Goal: Task Accomplishment & Management: Use online tool/utility

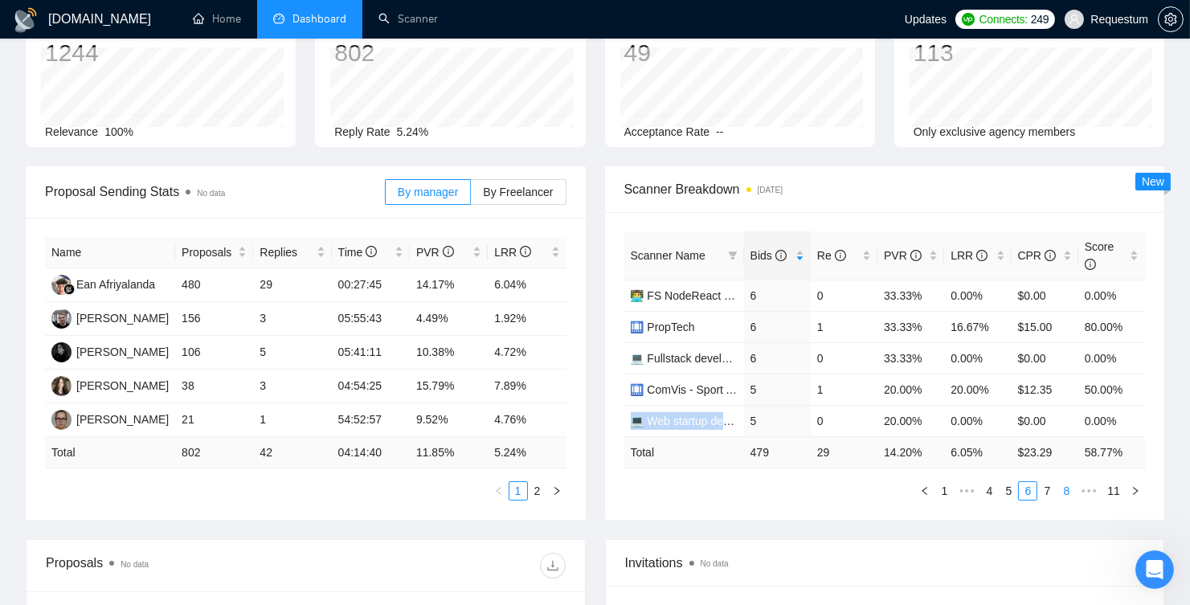
click at [1058, 489] on link "8" at bounding box center [1067, 491] width 18 height 18
click at [1029, 484] on link "7" at bounding box center [1030, 491] width 18 height 18
click at [1009, 485] on link "6" at bounding box center [1009, 491] width 18 height 18
click at [1043, 487] on link "7" at bounding box center [1047, 491] width 18 height 18
drag, startPoint x: 747, startPoint y: 295, endPoint x: 984, endPoint y: 295, distance: 237.1
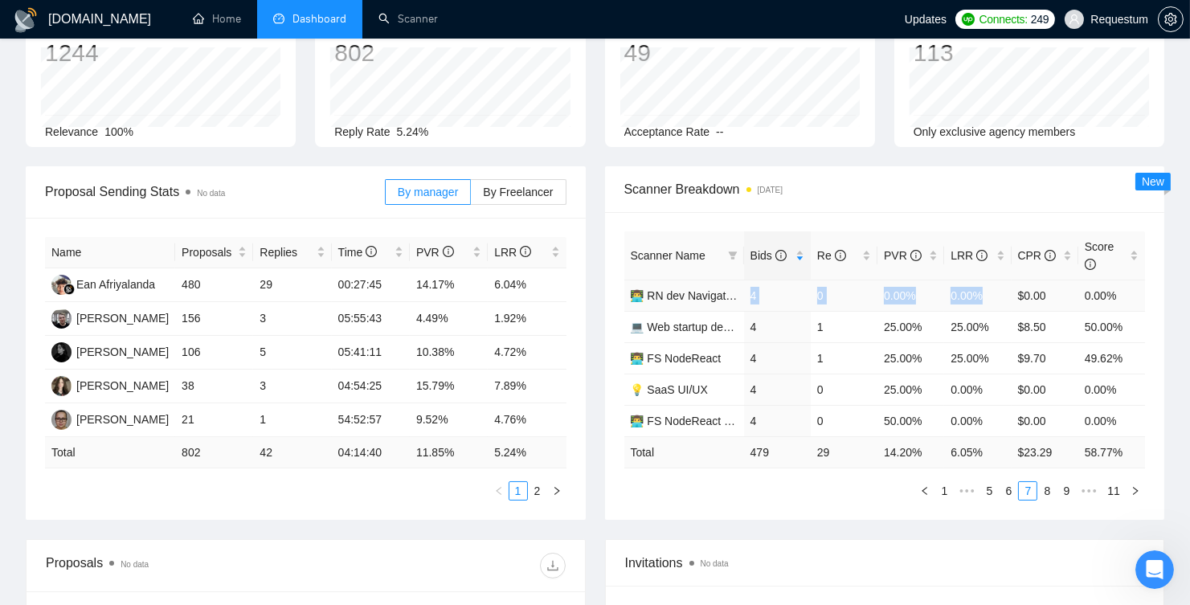
click at [984, 295] on tr "👨‍💻 RN dev Navigation 4 0 0.00% 0.00% $0.00 0.00%" at bounding box center [885, 295] width 522 height 31
copy tr "4 0 0.00% 0.00%"
drag, startPoint x: 746, startPoint y: 325, endPoint x: 1007, endPoint y: 321, distance: 261.2
click at [1007, 321] on tr "💻 Web startup dev SportsTech 4 1 25.00% 25.00% $8.50 50.00%" at bounding box center [885, 326] width 522 height 31
copy tr "4 1 25.00% 25.00%"
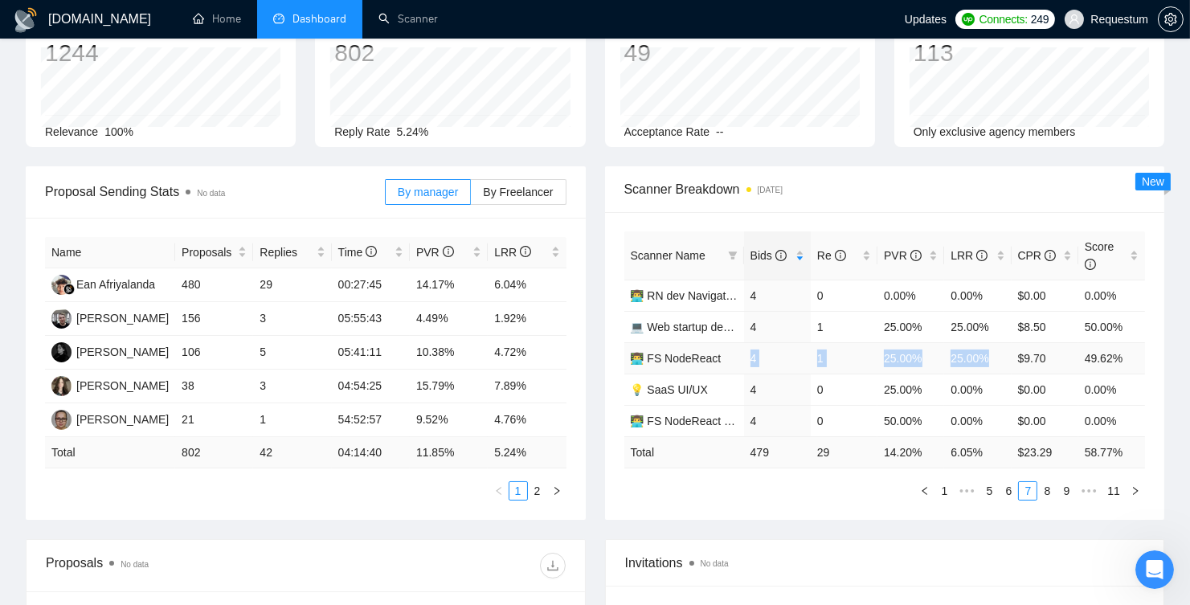
drag, startPoint x: 747, startPoint y: 354, endPoint x: 992, endPoint y: 356, distance: 244.3
click at [992, 356] on tr "👨‍💻 FS NodeReact 4 1 25.00% 25.00% $9.70 49.62%" at bounding box center [885, 357] width 522 height 31
copy tr "4 1 25.00% 25.00%"
drag, startPoint x: 750, startPoint y: 391, endPoint x: 981, endPoint y: 389, distance: 231.5
click at [981, 389] on tr "💡 SaaS UI/UX 4 0 25.00% 0.00% $0.00 0.00%" at bounding box center [885, 389] width 522 height 31
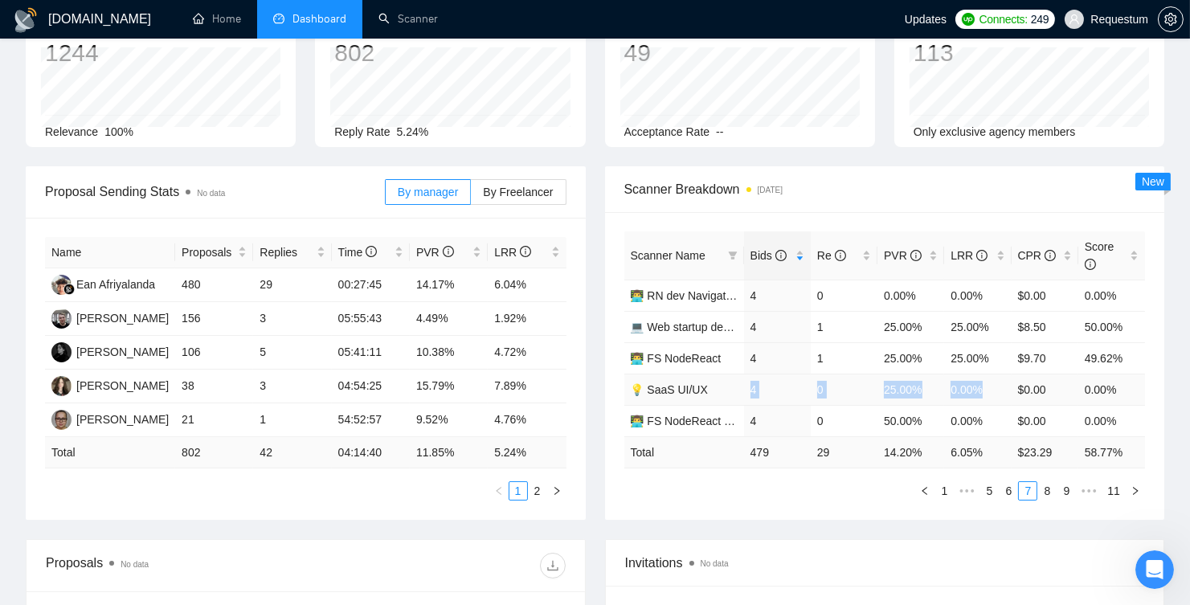
copy tr "4 0 25.00% 0.00%"
drag, startPoint x: 748, startPoint y: 417, endPoint x: 983, endPoint y: 417, distance: 234.7
click at [983, 417] on tr "👨‍💻 FS NodeReact Video Streaming 4 0 50.00% 0.00% $0.00 0.00%" at bounding box center [885, 420] width 522 height 31
copy tr "4 0 50.00% 0.00%"
click at [1045, 493] on link "8" at bounding box center [1047, 491] width 18 height 18
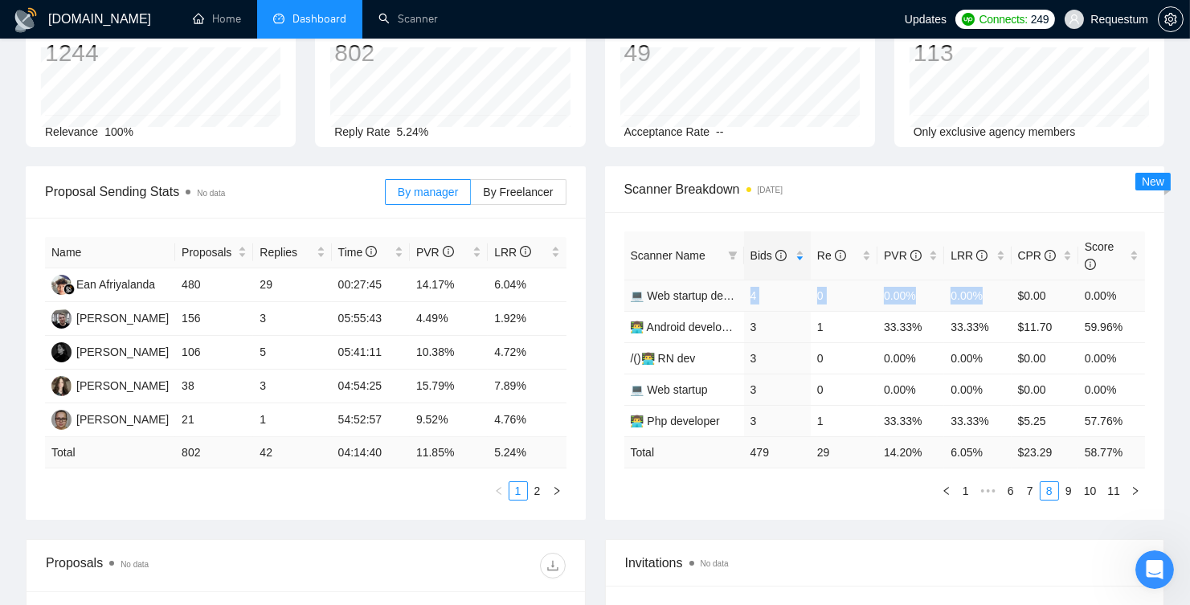
drag, startPoint x: 751, startPoint y: 293, endPoint x: 983, endPoint y: 287, distance: 232.3
click at [983, 287] on tr "💻 Web startup dev HRTech 4 0 0.00% 0.00% $0.00 0.00%" at bounding box center [885, 295] width 522 height 31
copy tr "4 0 0.00% 0.00%"
drag, startPoint x: 743, startPoint y: 325, endPoint x: 990, endPoint y: 320, distance: 247.6
click at [990, 320] on tr "👨‍💻 Android developer 3 1 33.33% 33.33% $11.70 59.96%" at bounding box center [885, 326] width 522 height 31
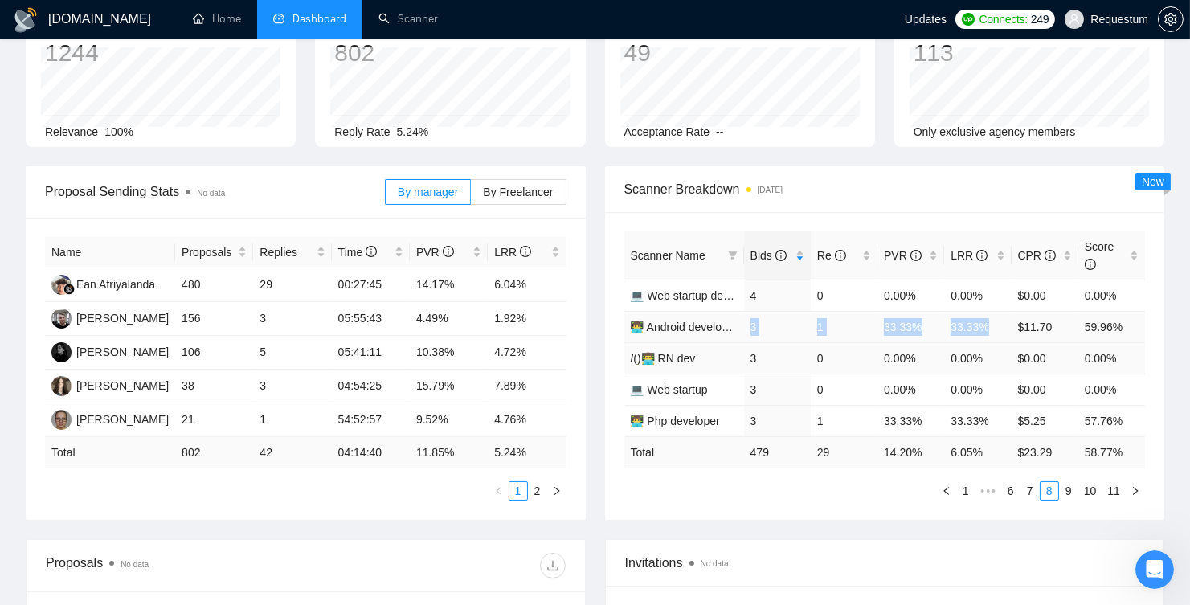
copy tr "👨‍💻 Android developer 3 1 33.33% 33.33%"
drag, startPoint x: 749, startPoint y: 357, endPoint x: 982, endPoint y: 354, distance: 233.1
click at [982, 354] on tr "/()👨‍💻 RN dev 3 0 0.00% 0.00% $0.00 0.00%" at bounding box center [885, 357] width 522 height 31
copy tr "3 0 0.00% 0.00%"
drag, startPoint x: 747, startPoint y: 389, endPoint x: 987, endPoint y: 378, distance: 239.7
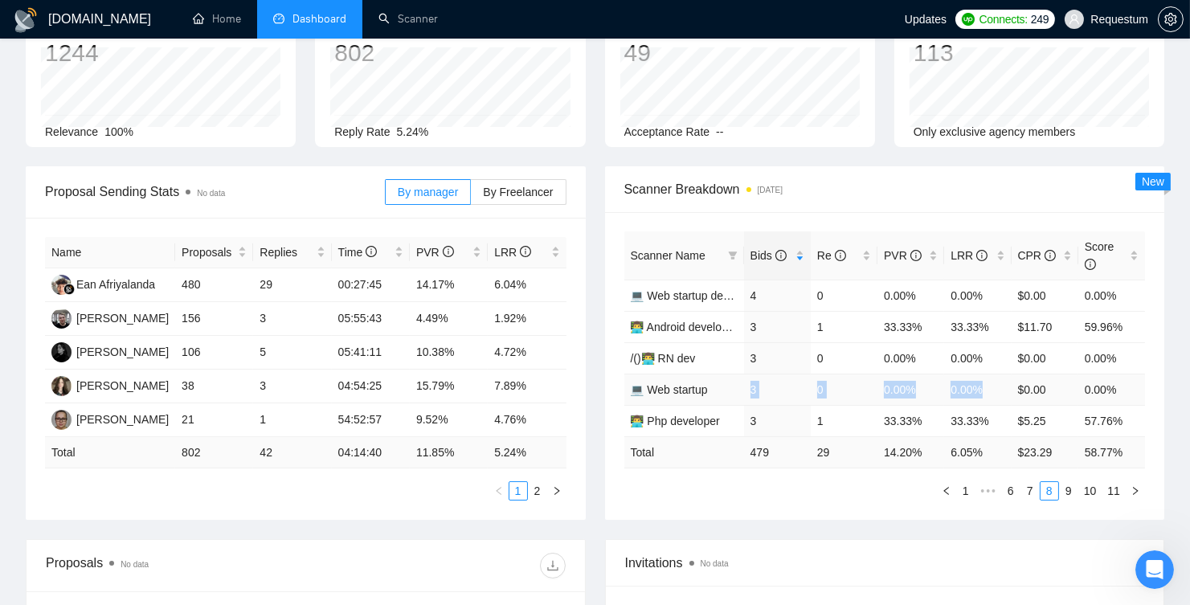
click at [987, 378] on tr "💻 Web startup 3 0 0.00% 0.00% $0.00 0.00%" at bounding box center [885, 389] width 522 height 31
copy tr "3 0 0.00% 0.00%"
drag, startPoint x: 751, startPoint y: 416, endPoint x: 989, endPoint y: 416, distance: 237.9
click at [989, 416] on tr "👨‍💻 Php developer 3 1 33.33% 33.33% $5.25 57.76%" at bounding box center [885, 420] width 522 height 31
copy tr "3 1 33.33% 33.33%"
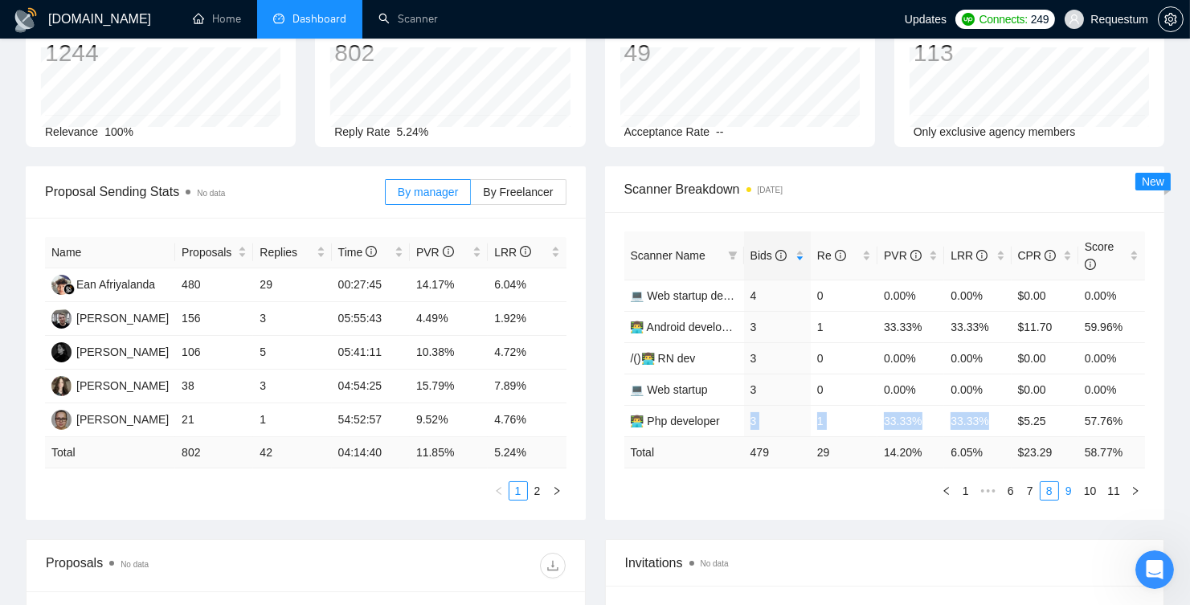
click at [1065, 490] on link "9" at bounding box center [1069, 491] width 18 height 18
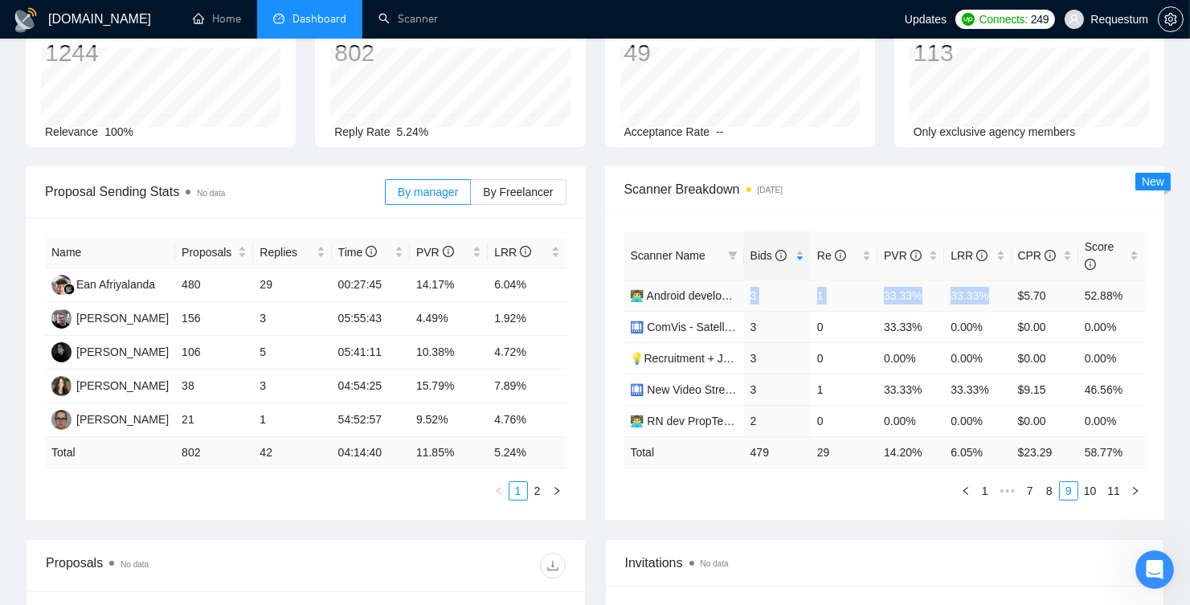
drag, startPoint x: 763, startPoint y: 295, endPoint x: 991, endPoint y: 292, distance: 228.2
click at [991, 292] on tr "👨‍💻 Android developer v2 3 1 33.33% 33.33% $5.70 52.88%" at bounding box center [885, 295] width 522 height 31
drag, startPoint x: 750, startPoint y: 325, endPoint x: 984, endPoint y: 322, distance: 233.9
click at [984, 322] on tr "🛄 ComVis - Satellite Imagery Analysis 3 0 33.33% 0.00% $0.00 0.00%" at bounding box center [885, 326] width 522 height 31
drag, startPoint x: 751, startPoint y: 354, endPoint x: 981, endPoint y: 349, distance: 229.9
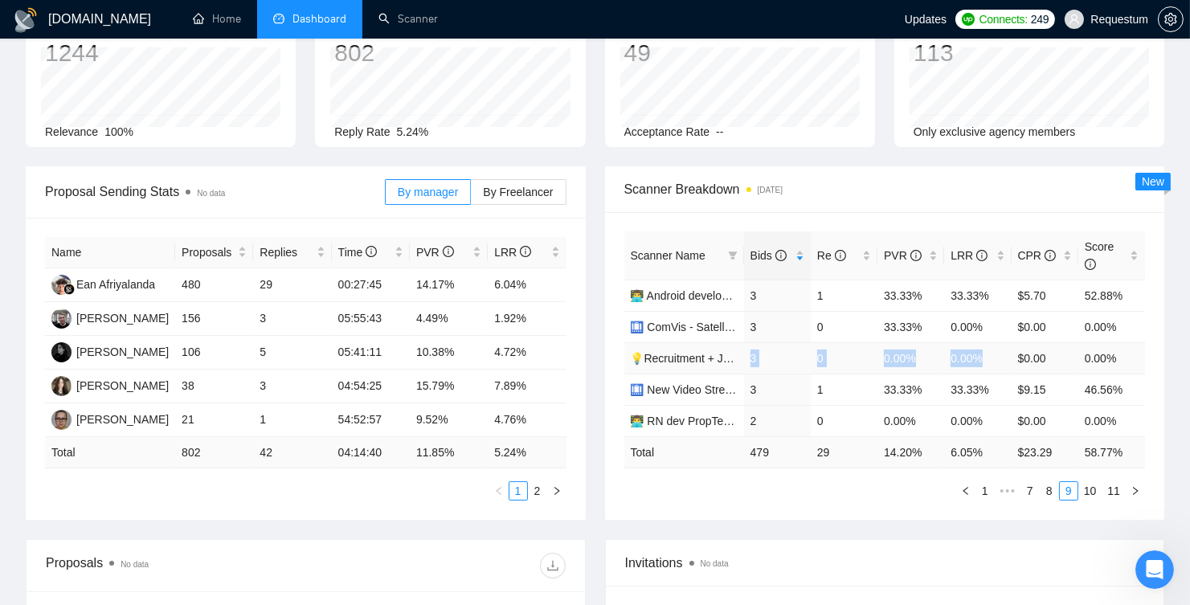
click at [981, 349] on tr "💡Recruitment + Job platform UI/UX 3 0 0.00% 0.00% $0.00 0.00%" at bounding box center [885, 357] width 522 height 31
drag, startPoint x: 752, startPoint y: 386, endPoint x: 989, endPoint y: 382, distance: 237.1
click at [989, 382] on tr "🛄 New Video Streaming 3 1 33.33% 33.33% $9.15 46.56%" at bounding box center [885, 389] width 522 height 31
drag, startPoint x: 752, startPoint y: 415, endPoint x: 983, endPoint y: 416, distance: 230.6
click at [983, 416] on tr "👨‍💻 RN dev PropTech + Construction 2 0 0.00% 0.00% $0.00 0.00%" at bounding box center [885, 420] width 522 height 31
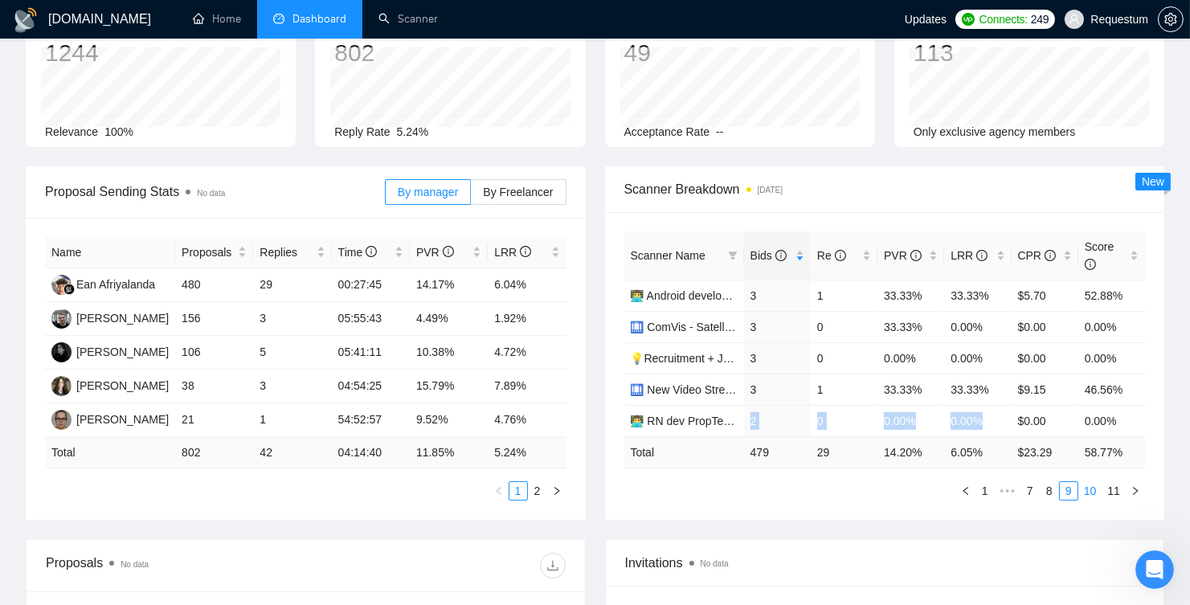
click at [1093, 490] on link "10" at bounding box center [1090, 491] width 23 height 18
drag, startPoint x: 751, startPoint y: 297, endPoint x: 995, endPoint y: 285, distance: 244.6
click at [995, 285] on tr "💻 Web startup dev Blockchain 2 1 100.00% 50.00% $6.35 83.59%" at bounding box center [885, 295] width 522 height 31
drag, startPoint x: 751, startPoint y: 325, endPoint x: 982, endPoint y: 325, distance: 231.4
click at [982, 325] on tr "👨‍💻 RN dev HealthTech 2 0 50.00% 0.00% $0.00 0.00%" at bounding box center [885, 326] width 522 height 31
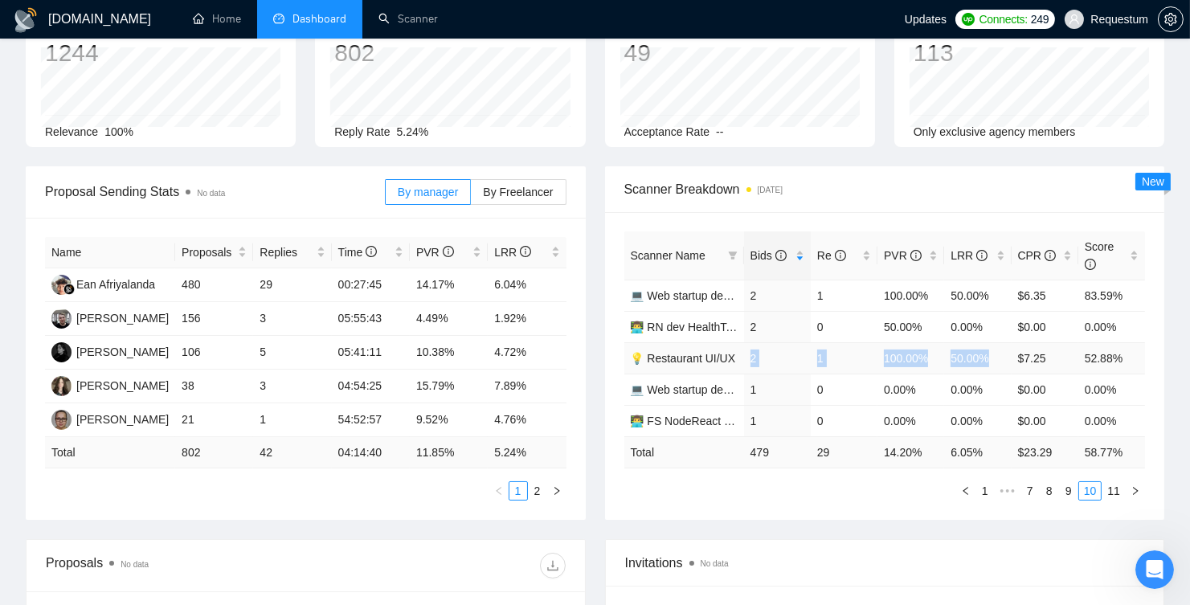
drag, startPoint x: 751, startPoint y: 358, endPoint x: 992, endPoint y: 357, distance: 240.3
click at [992, 357] on tr "💡 Restaurant UI/UX 2 1 100.00% 50.00% $7.25 52.88%" at bounding box center [885, 357] width 522 height 31
drag, startPoint x: 755, startPoint y: 391, endPoint x: 981, endPoint y: 387, distance: 225.8
click at [981, 387] on tr "💻 Web startup dev Marketing Tech 1 0 0.00% 0.00% $0.00 0.00%" at bounding box center [885, 389] width 522 height 31
drag, startPoint x: 750, startPoint y: 415, endPoint x: 984, endPoint y: 415, distance: 234.7
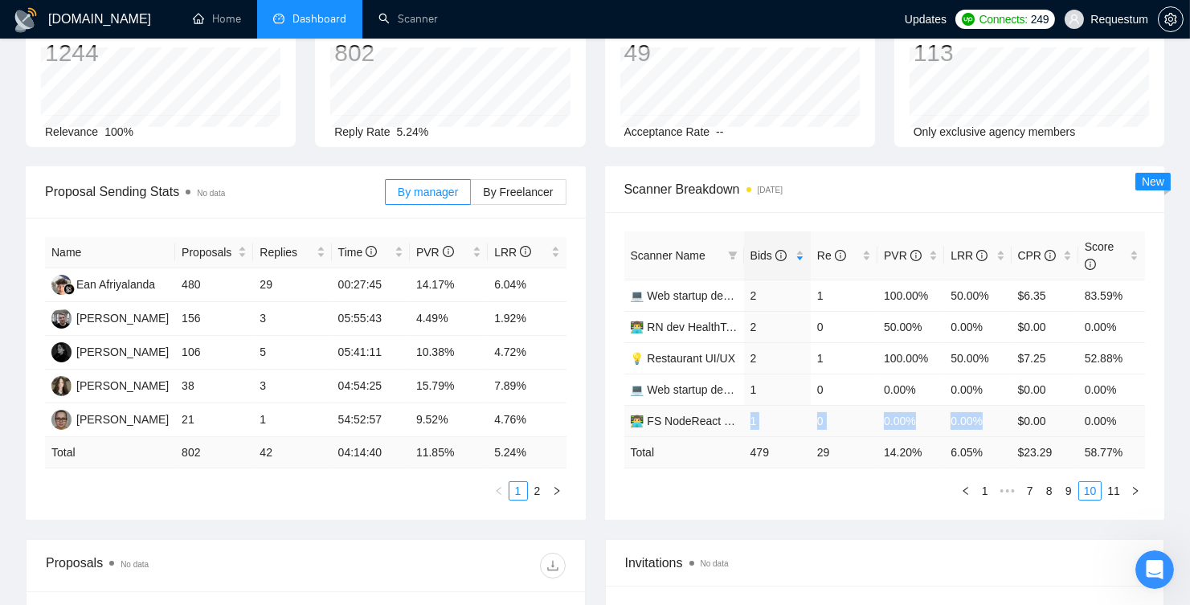
click at [984, 415] on tr "👨‍💻 FS NodeReact Web3 1 0 0.00% 0.00% $0.00 0.00%" at bounding box center [885, 420] width 522 height 31
click at [1115, 487] on link "11" at bounding box center [1114, 491] width 23 height 18
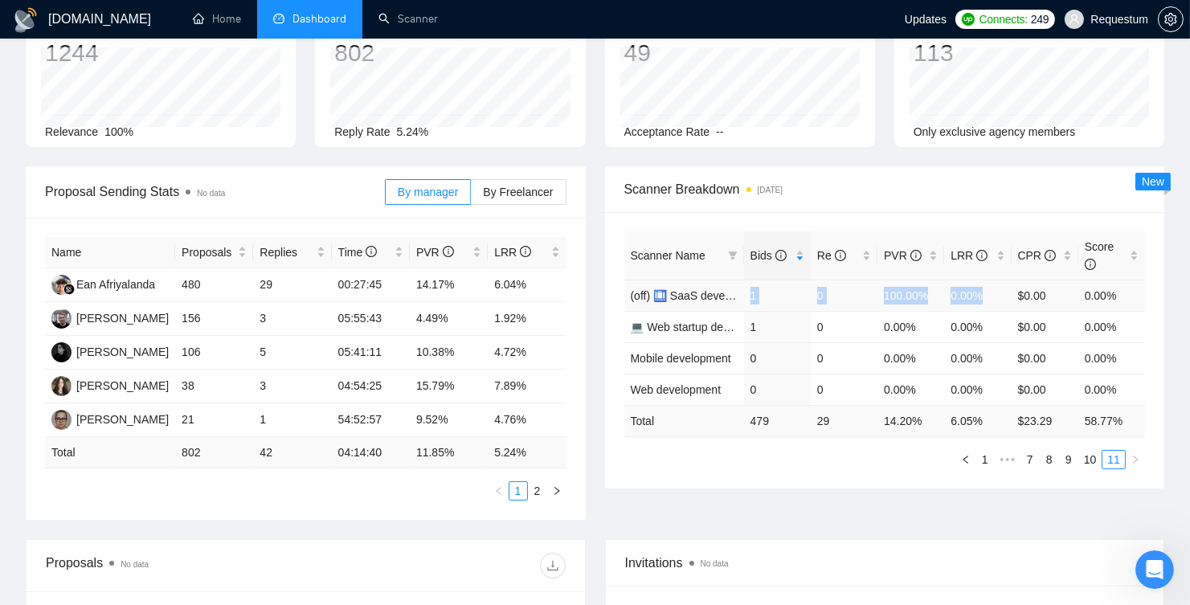
drag, startPoint x: 748, startPoint y: 293, endPoint x: 993, endPoint y: 298, distance: 245.1
click at [993, 298] on tr "(off) 🛄 SaaS development 1 0 100.00% 0.00% $0.00 0.00%" at bounding box center [885, 295] width 522 height 31
drag, startPoint x: 750, startPoint y: 324, endPoint x: 992, endPoint y: 321, distance: 242.7
click at [992, 321] on tr "💻 Web startup dev HealthTech 1 0 0.00% 0.00% $0.00 0.00%" at bounding box center [885, 326] width 522 height 31
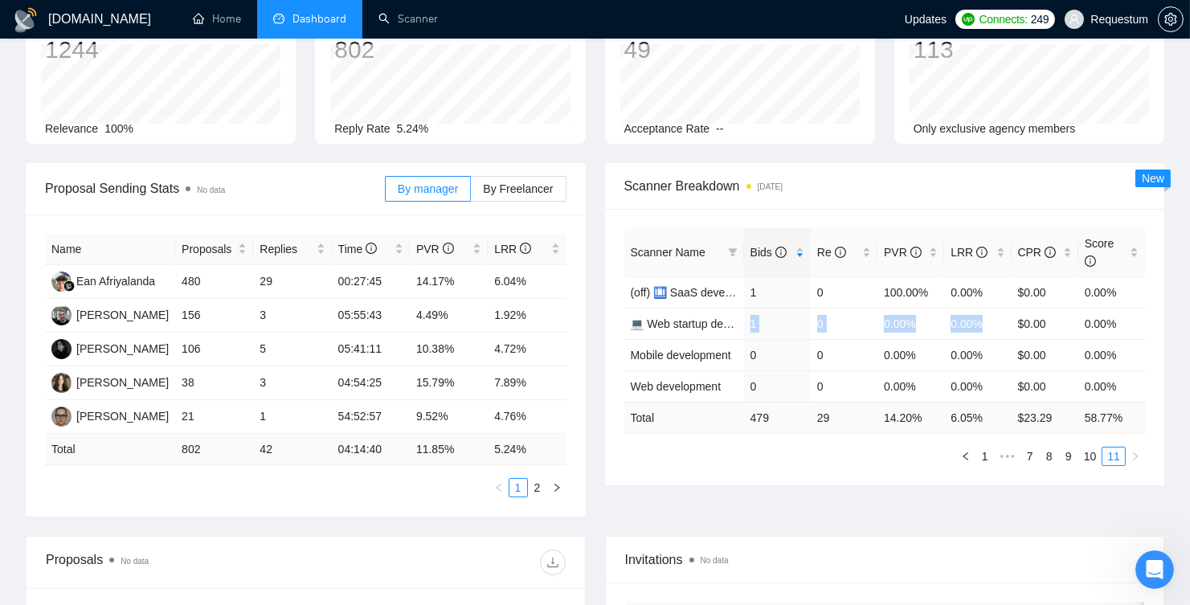
scroll to position [121, 0]
drag, startPoint x: 751, startPoint y: 414, endPoint x: 981, endPoint y: 412, distance: 230.6
click at [981, 412] on tr "Total 479 29 14.20 % 6.05 % $ 23.29 58.77 %" at bounding box center [885, 416] width 522 height 31
click at [984, 458] on link "1" at bounding box center [985, 456] width 18 height 18
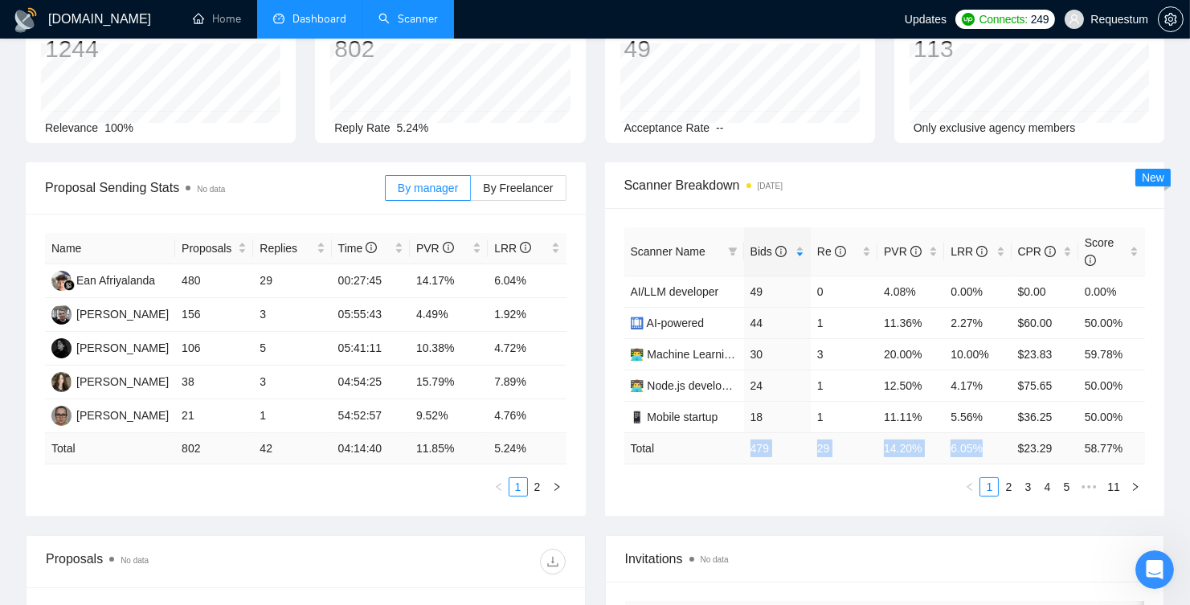
click at [401, 12] on link "Scanner" at bounding box center [407, 19] width 59 height 14
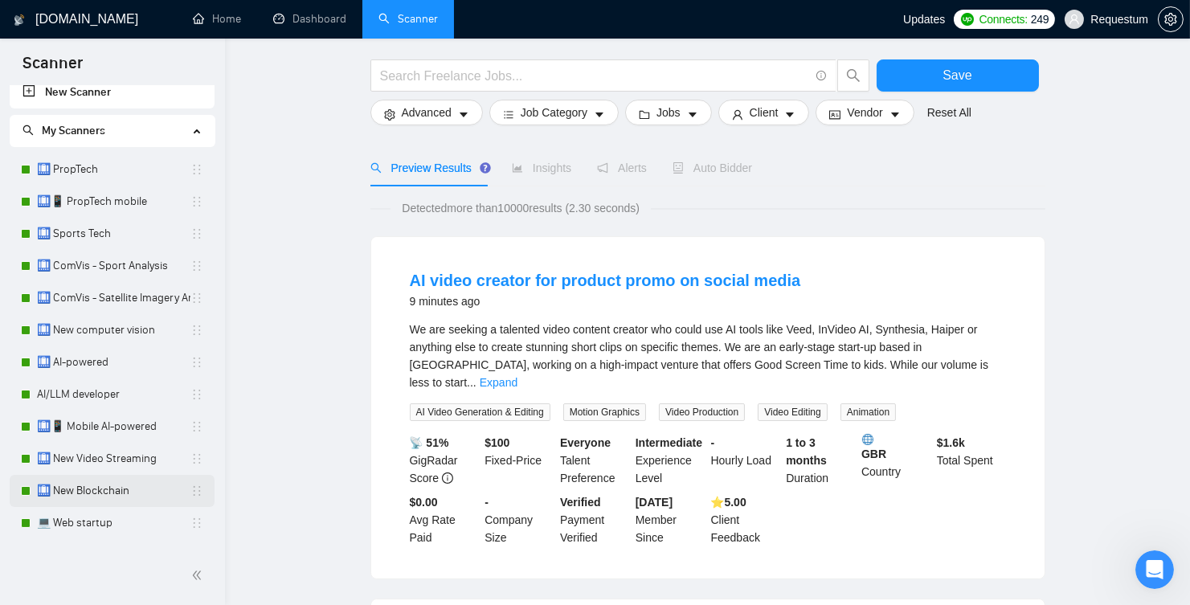
scroll to position [24, 0]
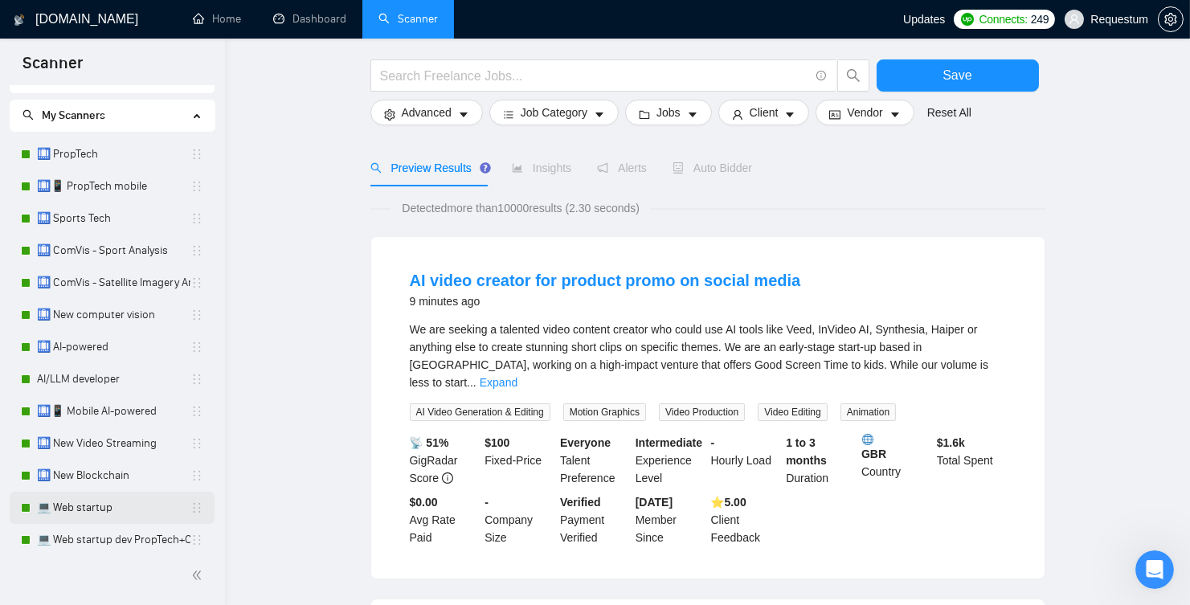
click at [90, 515] on link "💻 Web startup" at bounding box center [113, 508] width 153 height 32
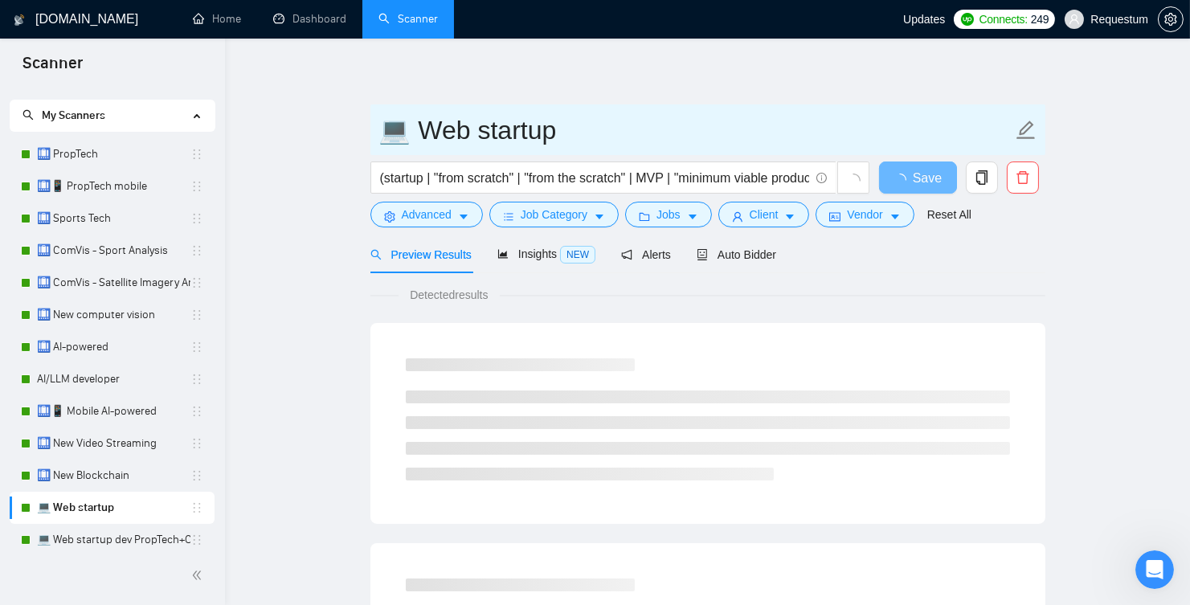
click at [467, 129] on input "💻 Web startup" at bounding box center [695, 130] width 633 height 40
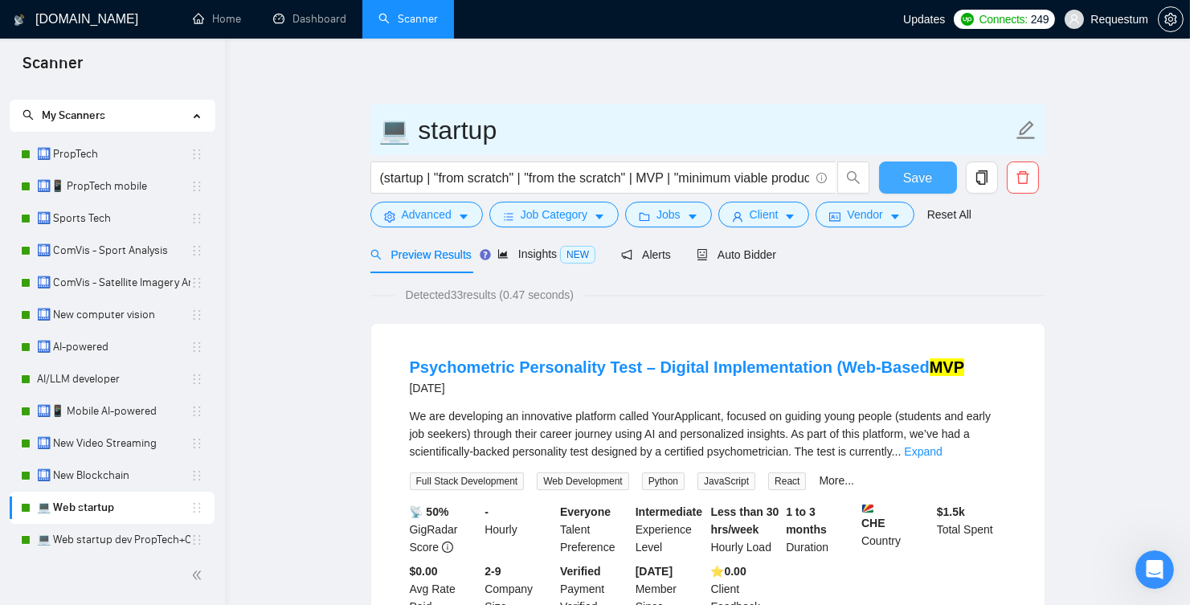
type input "💻 startup"
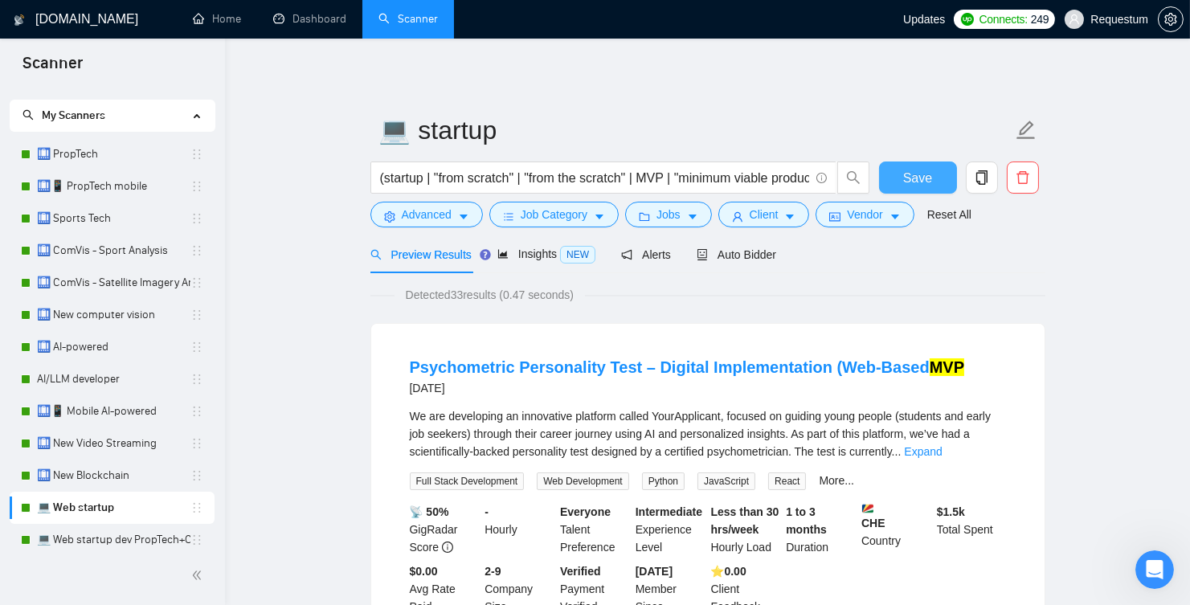
click at [926, 184] on span "Save" at bounding box center [917, 178] width 29 height 20
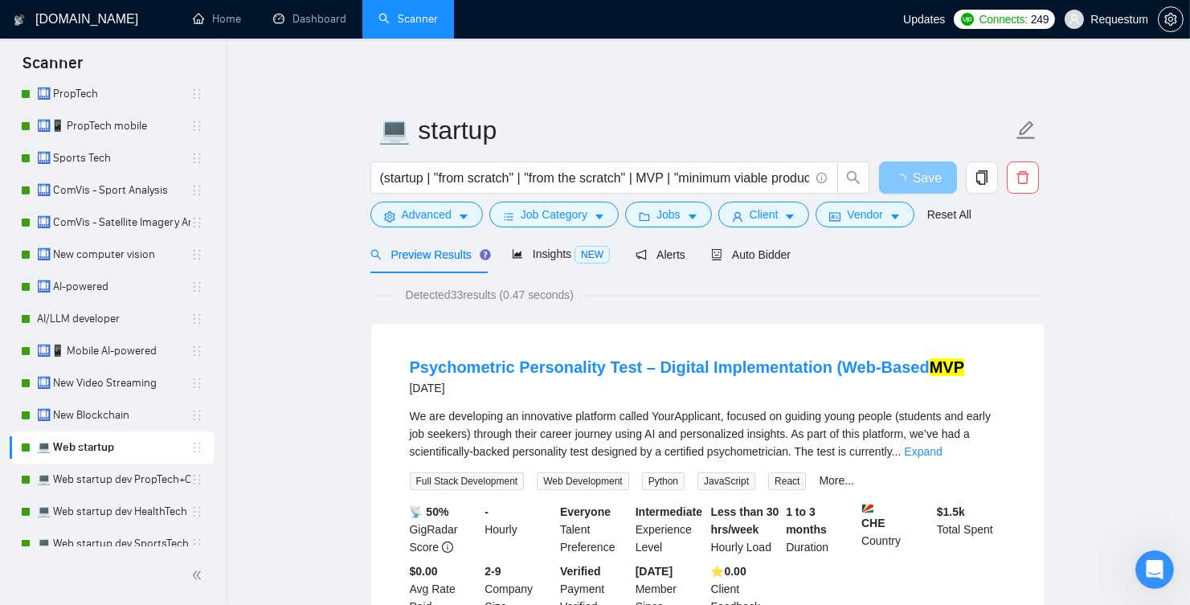
scroll to position [85, 0]
click at [117, 485] on link "💻 Web startup dev PropTech+CRM+Construction" at bounding box center [113, 479] width 153 height 32
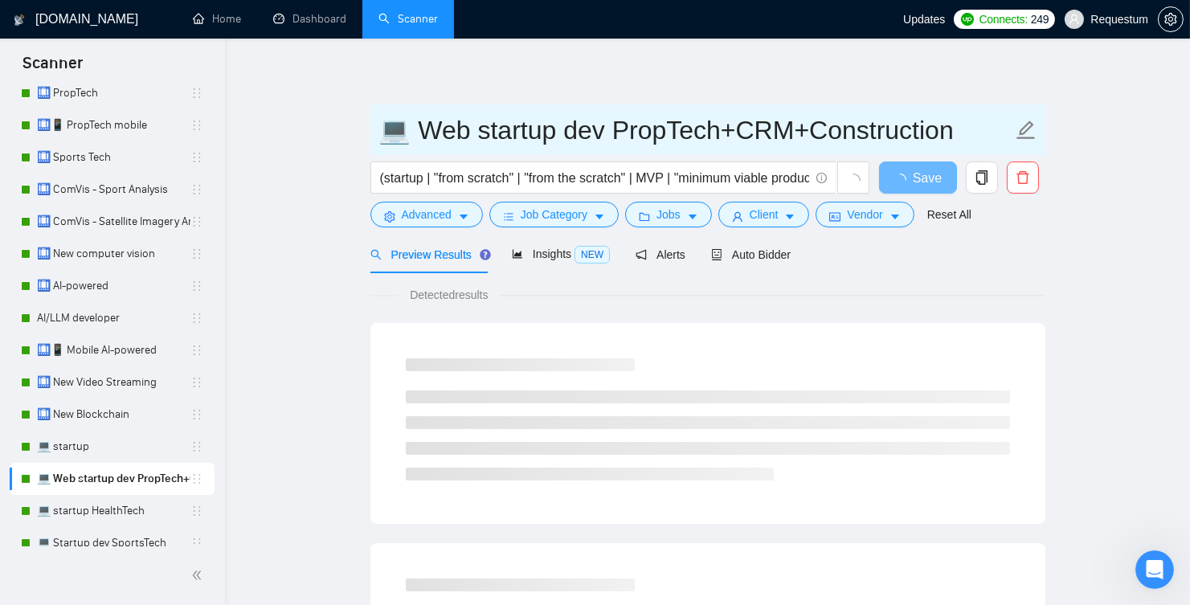
click at [472, 127] on input "💻 Web startup dev PropTech+CRM+Construction" at bounding box center [695, 130] width 633 height 40
click at [538, 129] on input "💻 startup dev PropTech+CRM+Construction" at bounding box center [695, 130] width 633 height 40
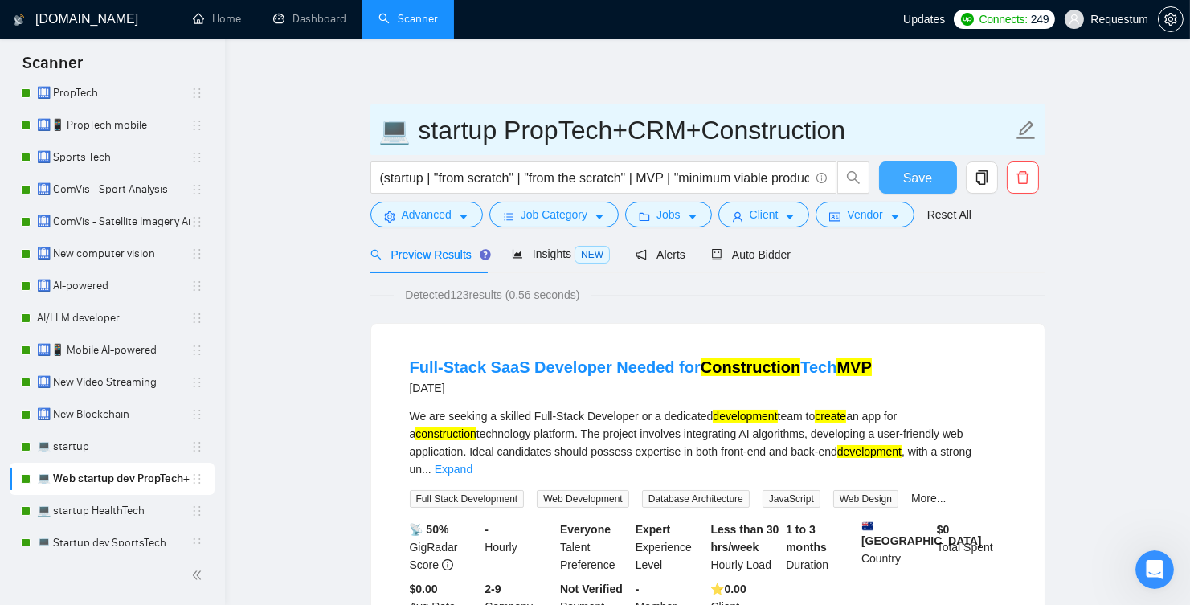
type input "💻 startup PropTech+CRM+Construction"
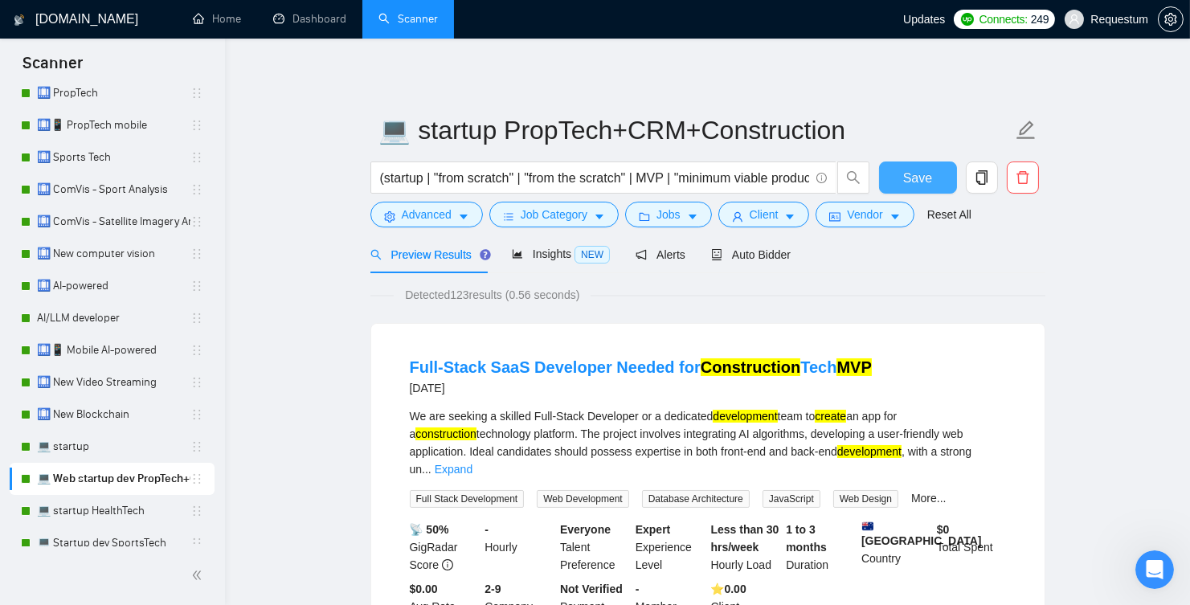
click at [931, 169] on span "Save" at bounding box center [917, 178] width 29 height 20
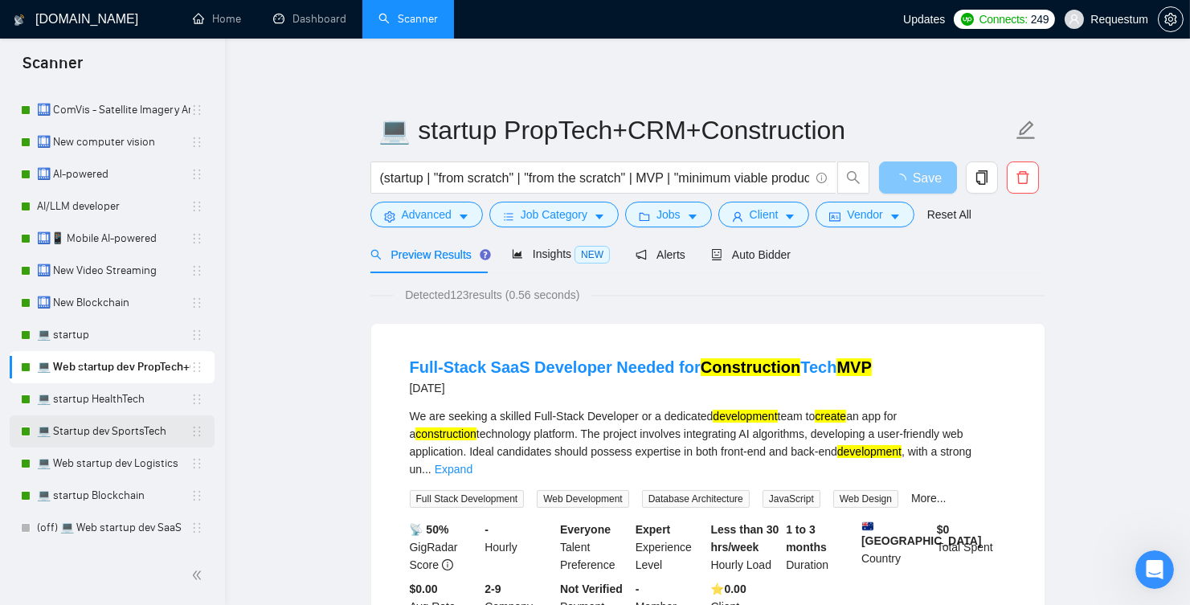
scroll to position [198, 0]
click at [116, 460] on link "💻 Web startup dev Logistics" at bounding box center [113, 462] width 153 height 32
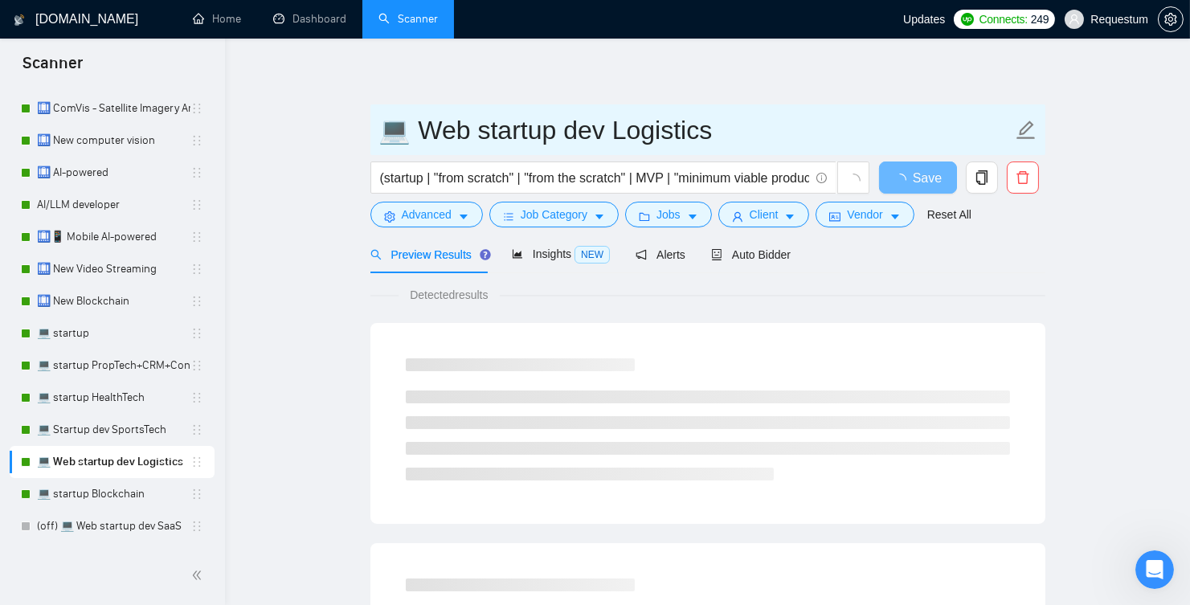
click at [472, 127] on input "💻 Web startup dev Logistics" at bounding box center [695, 130] width 633 height 40
click at [537, 129] on input "💻 startup dev Logistics" at bounding box center [695, 130] width 633 height 40
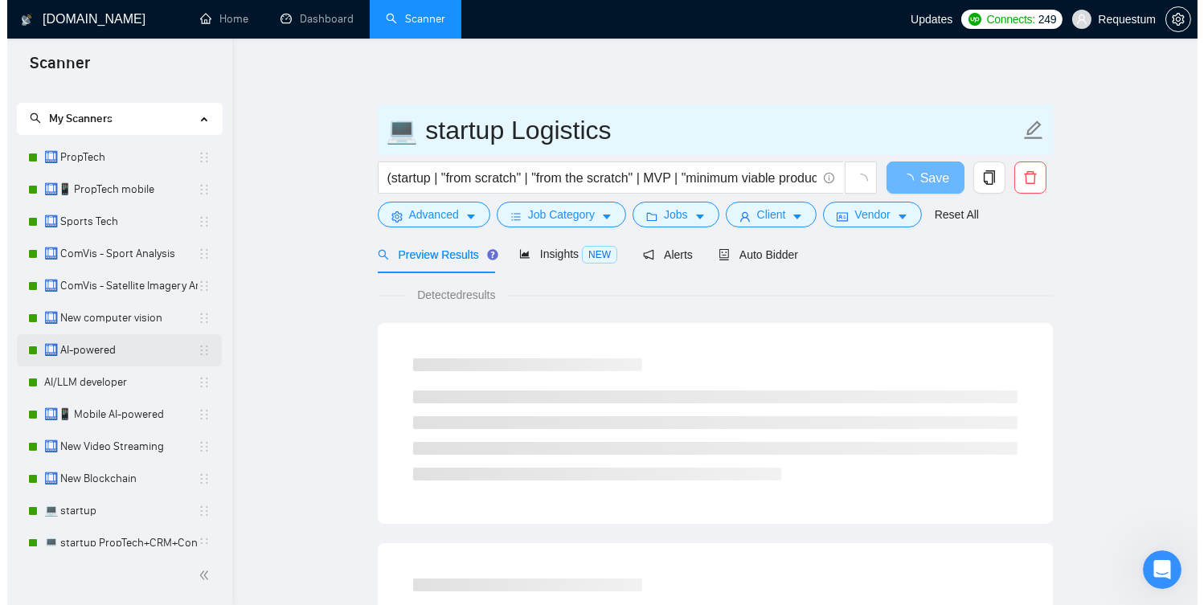
scroll to position [21, 0]
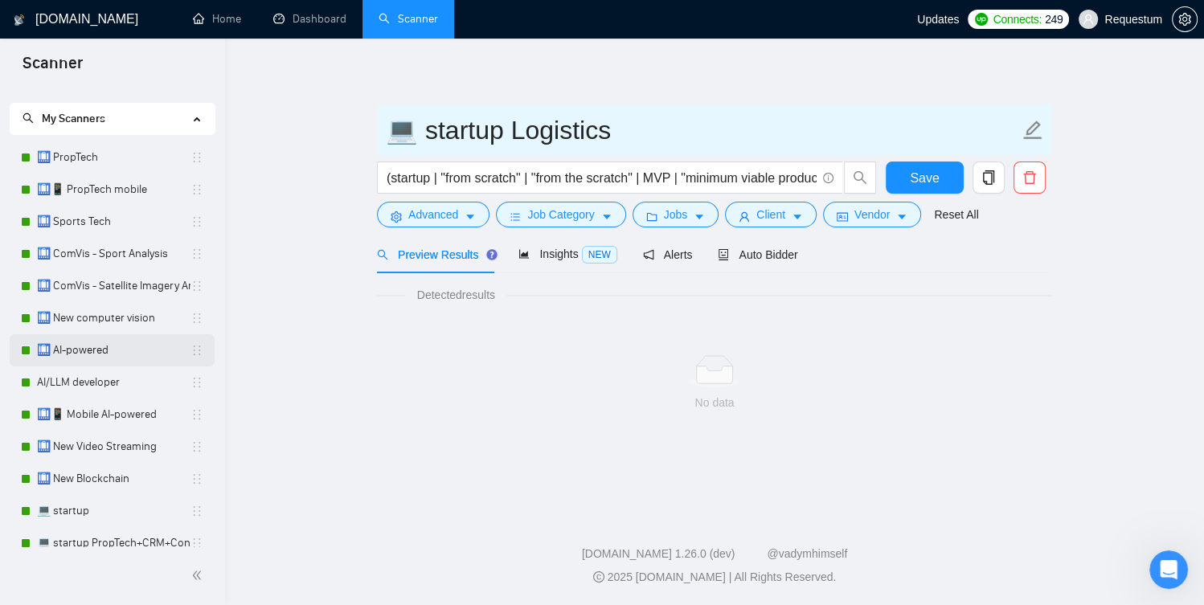
type input "💻 startup Logistics"
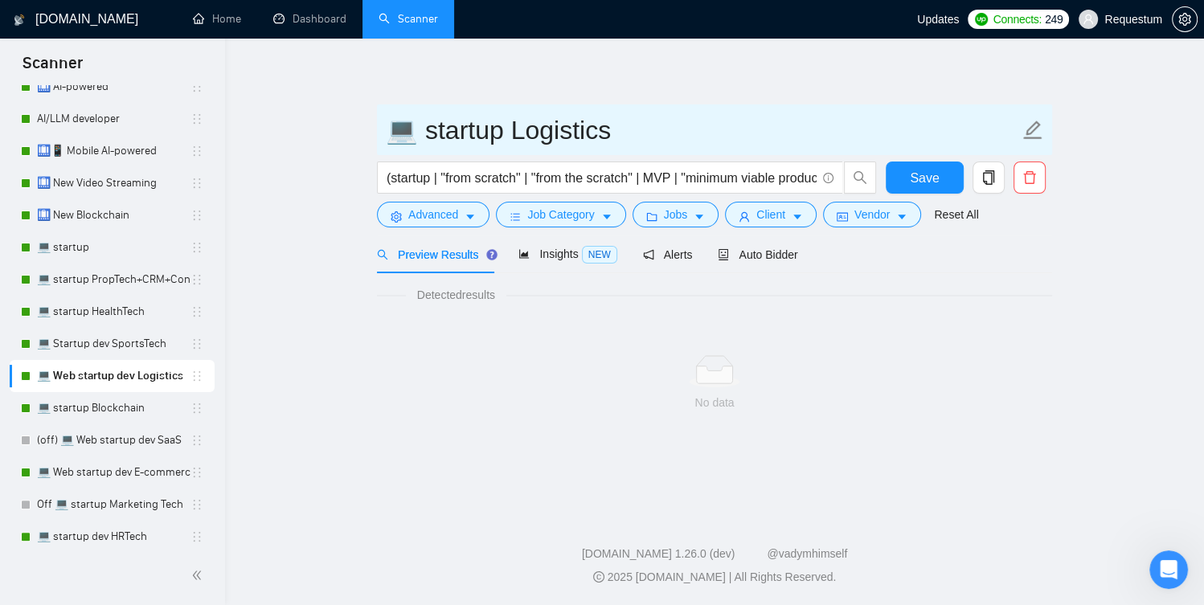
scroll to position [285, 0]
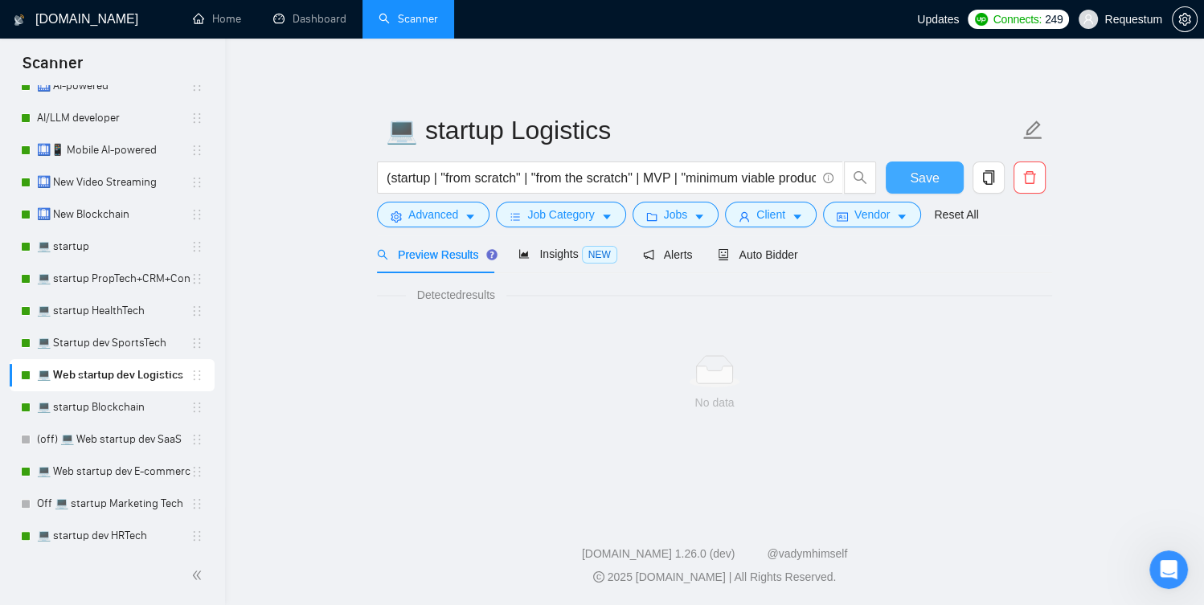
click at [947, 180] on button "Save" at bounding box center [925, 178] width 78 height 32
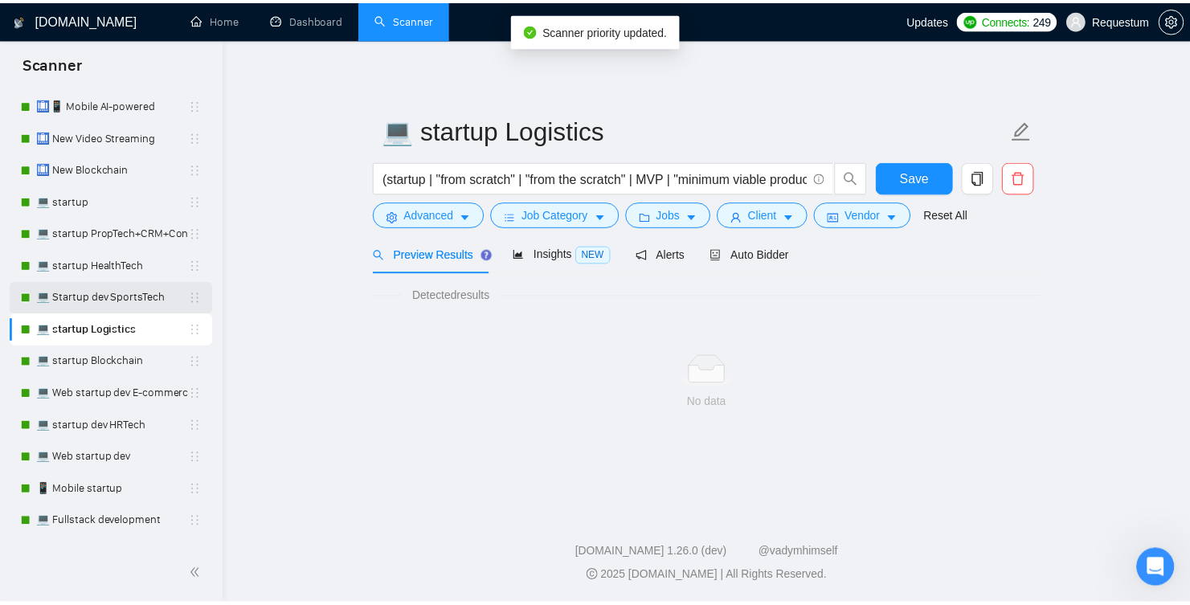
scroll to position [346, 0]
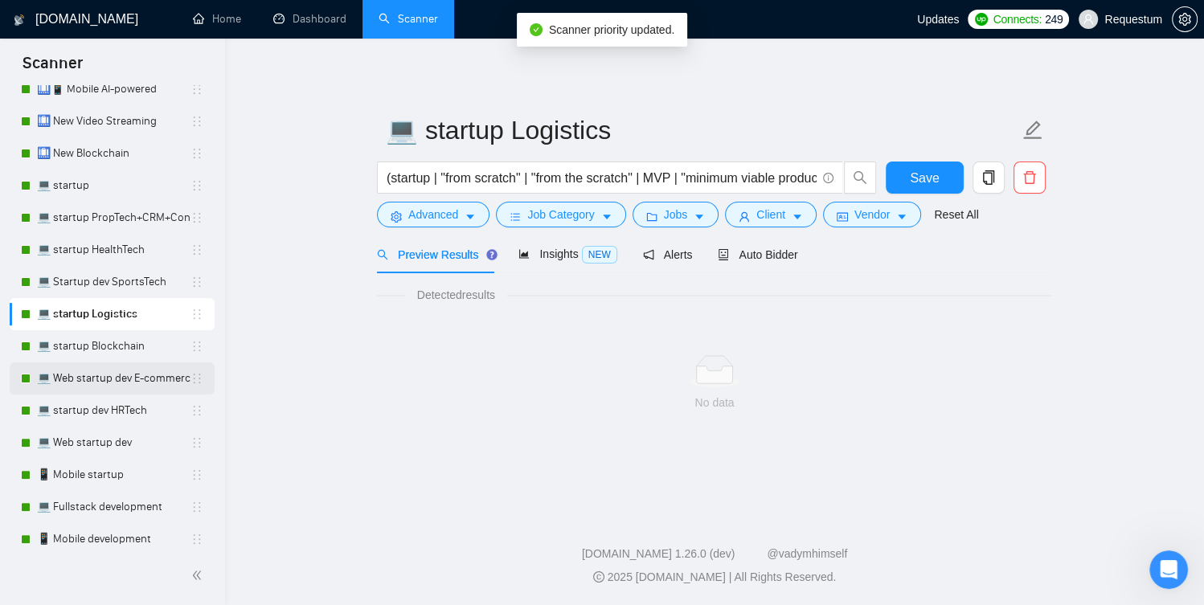
click at [96, 388] on link "💻 Web startup dev E-commerce" at bounding box center [113, 378] width 153 height 32
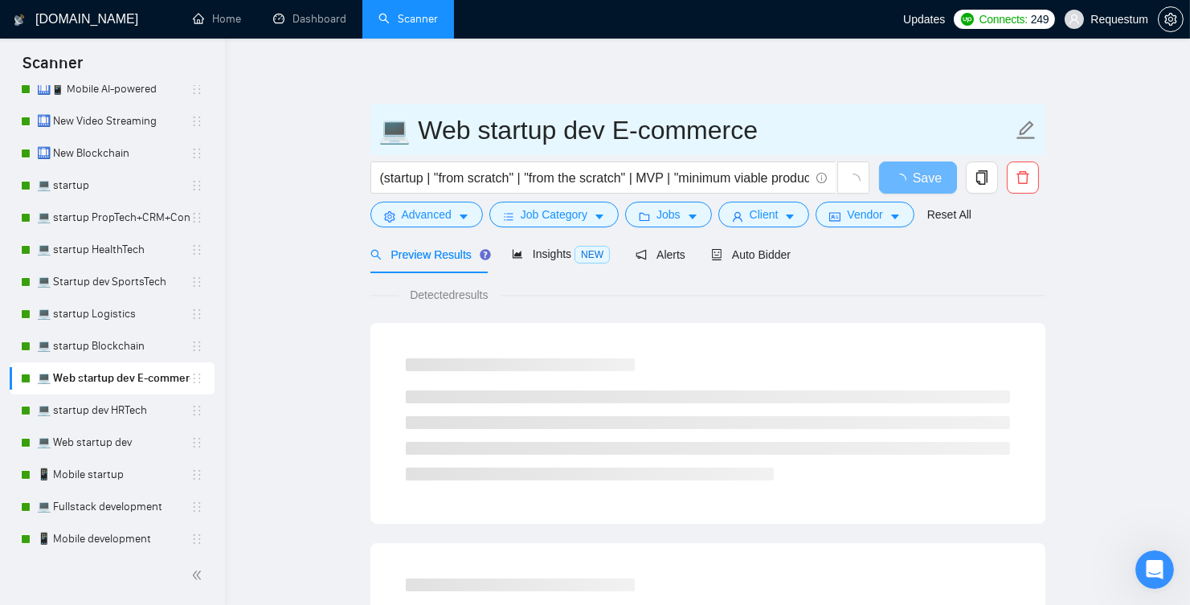
click at [470, 125] on input "💻 Web startup dev E-commerce" at bounding box center [695, 130] width 633 height 40
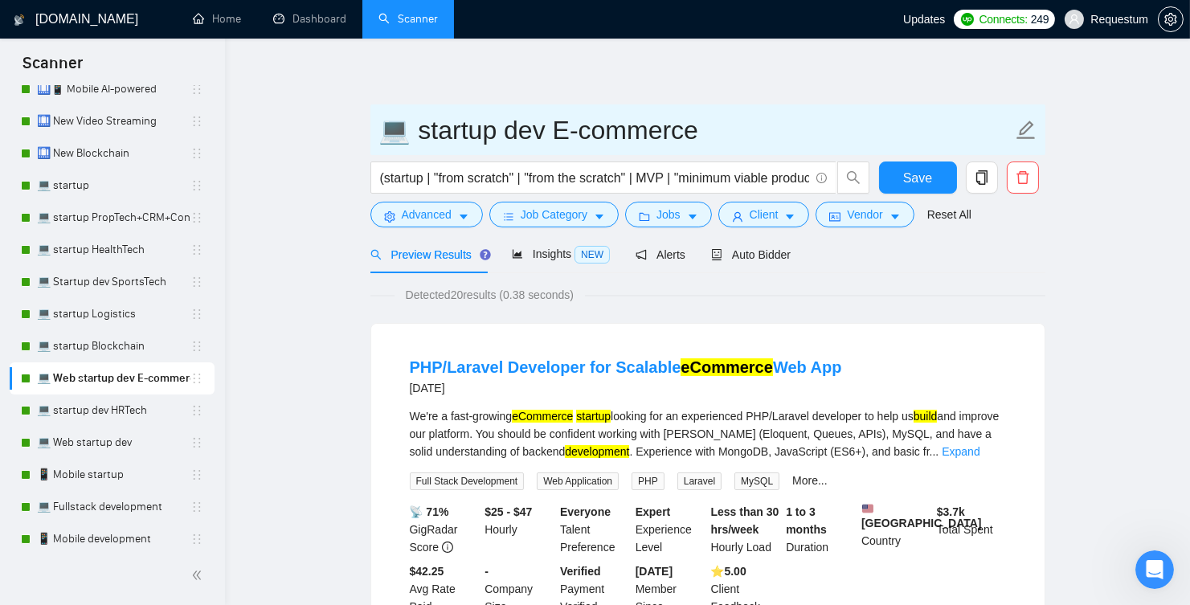
click at [530, 126] on input "💻 startup dev E-commerce" at bounding box center [695, 130] width 633 height 40
click at [534, 129] on input "💻 startup dev E-commerce" at bounding box center [695, 130] width 633 height 40
type input "💻 startup E-commerce"
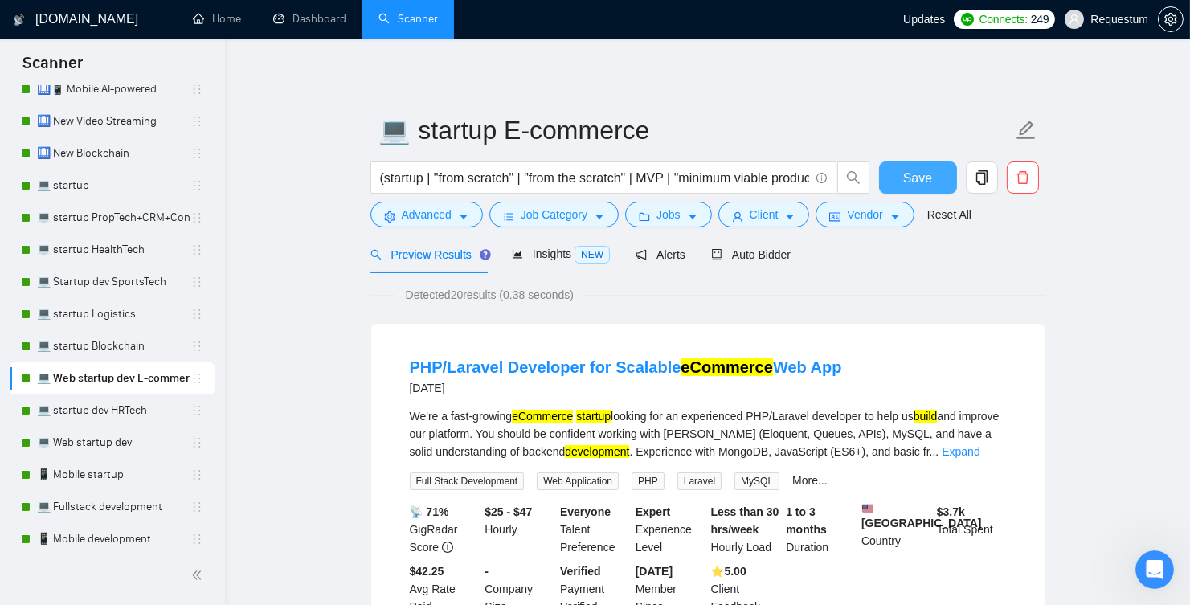
click at [905, 183] on span "Save" at bounding box center [917, 178] width 29 height 20
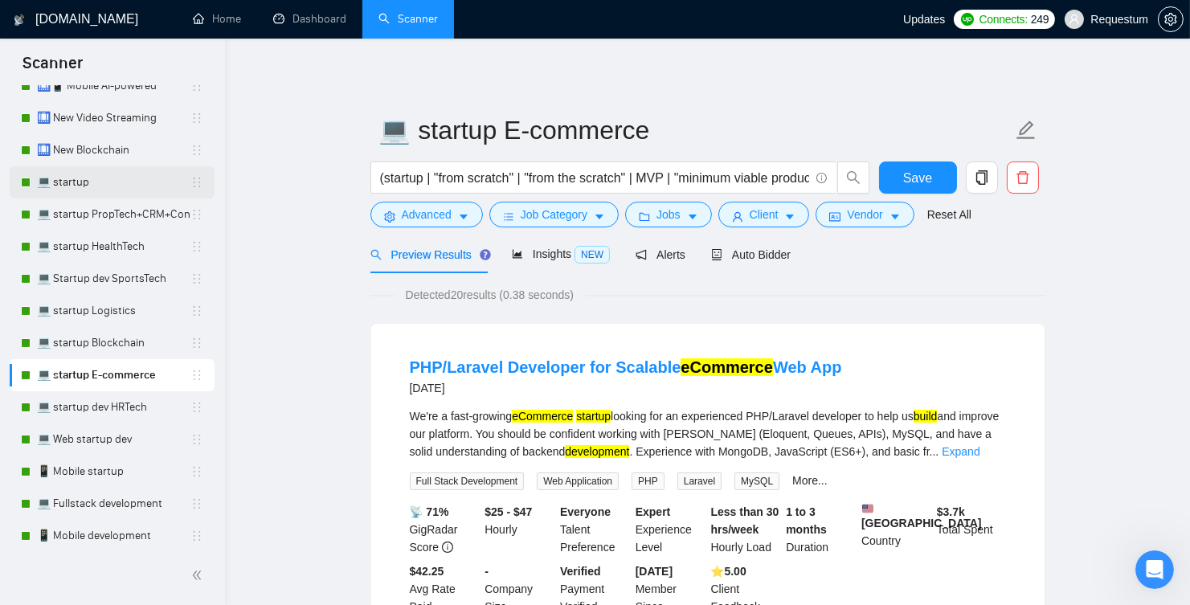
click at [94, 194] on link "💻 startup" at bounding box center [113, 182] width 153 height 32
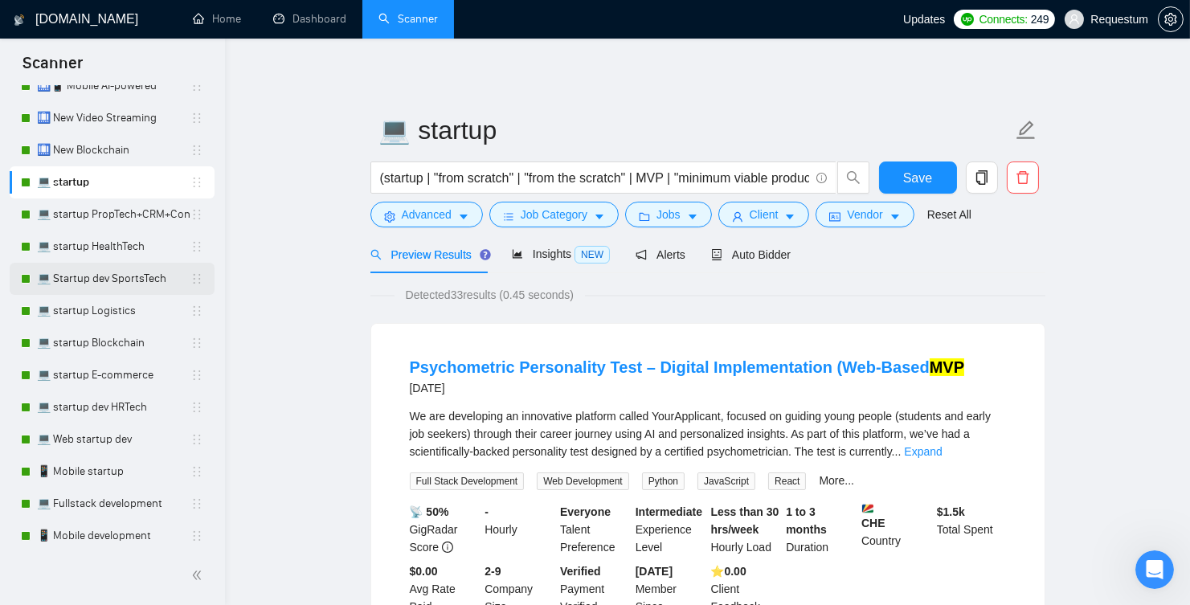
scroll to position [354, 0]
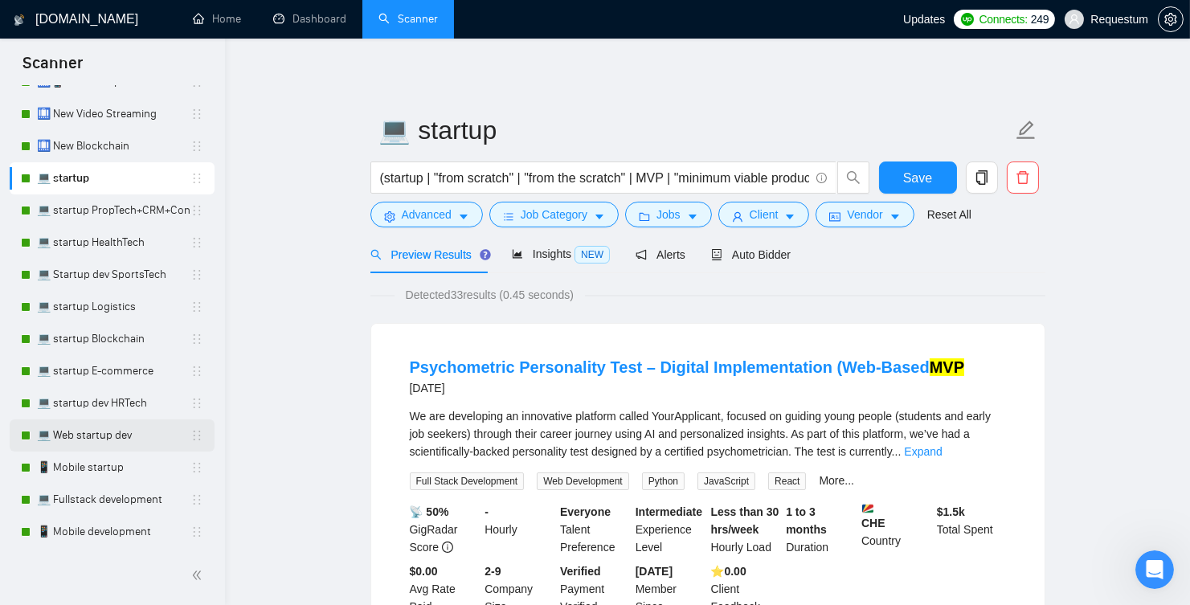
click at [114, 432] on link "💻 Web startup dev" at bounding box center [113, 435] width 153 height 32
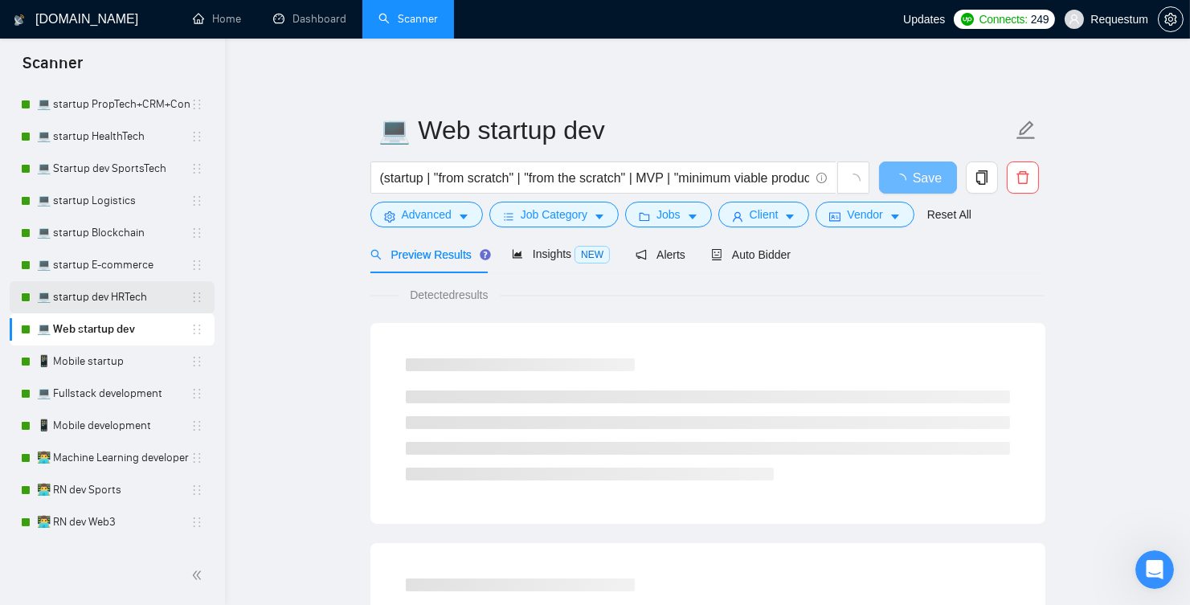
scroll to position [563, 0]
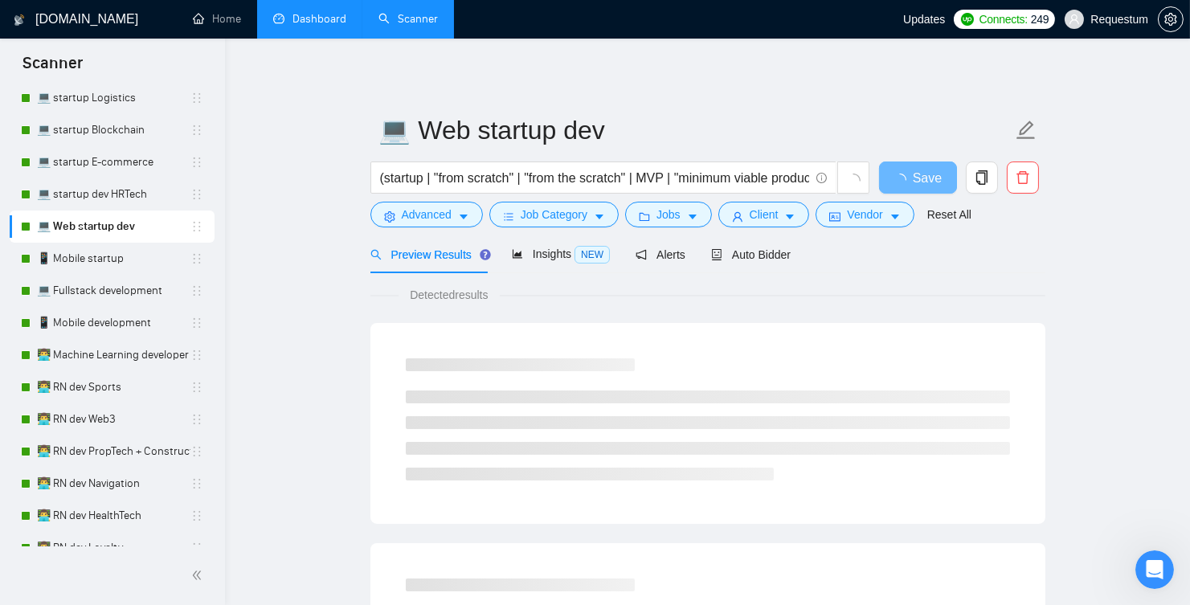
click at [314, 15] on link "Dashboard" at bounding box center [309, 19] width 73 height 14
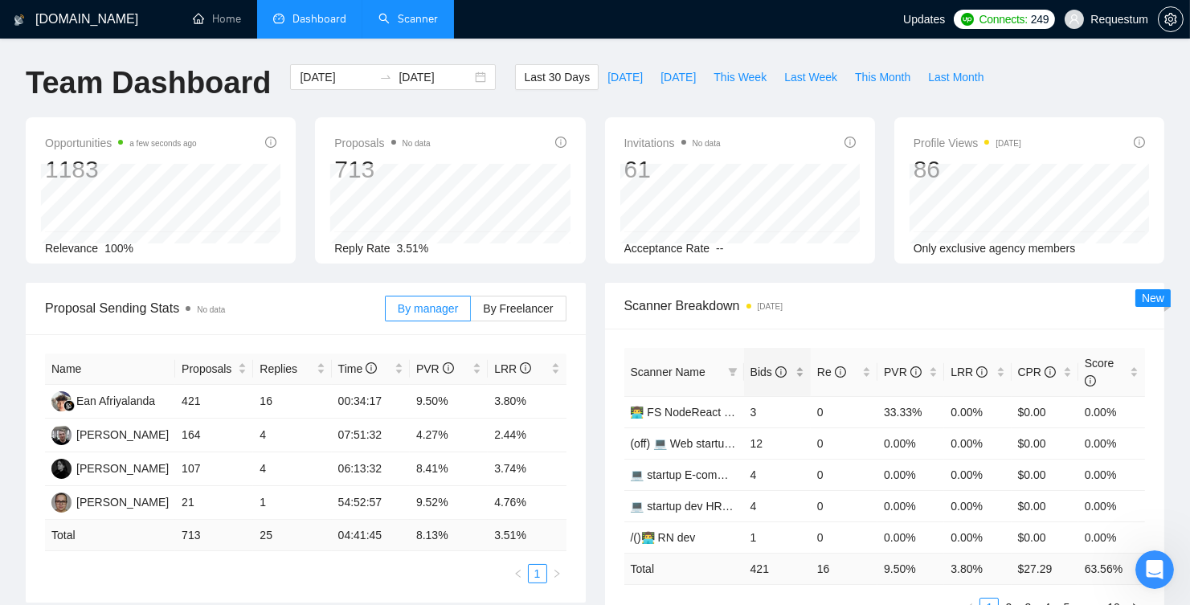
click at [804, 376] on div "Bids" at bounding box center [778, 372] width 54 height 18
click at [409, 24] on link "Scanner" at bounding box center [407, 19] width 59 height 14
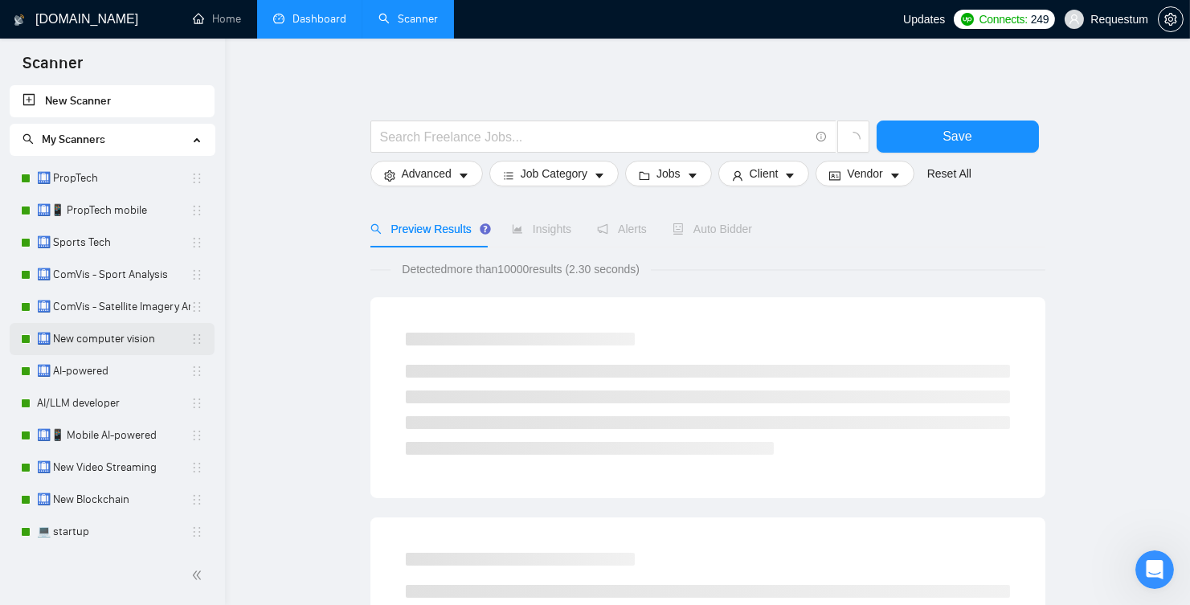
click at [92, 346] on link "🛄 New computer vision" at bounding box center [113, 339] width 153 height 32
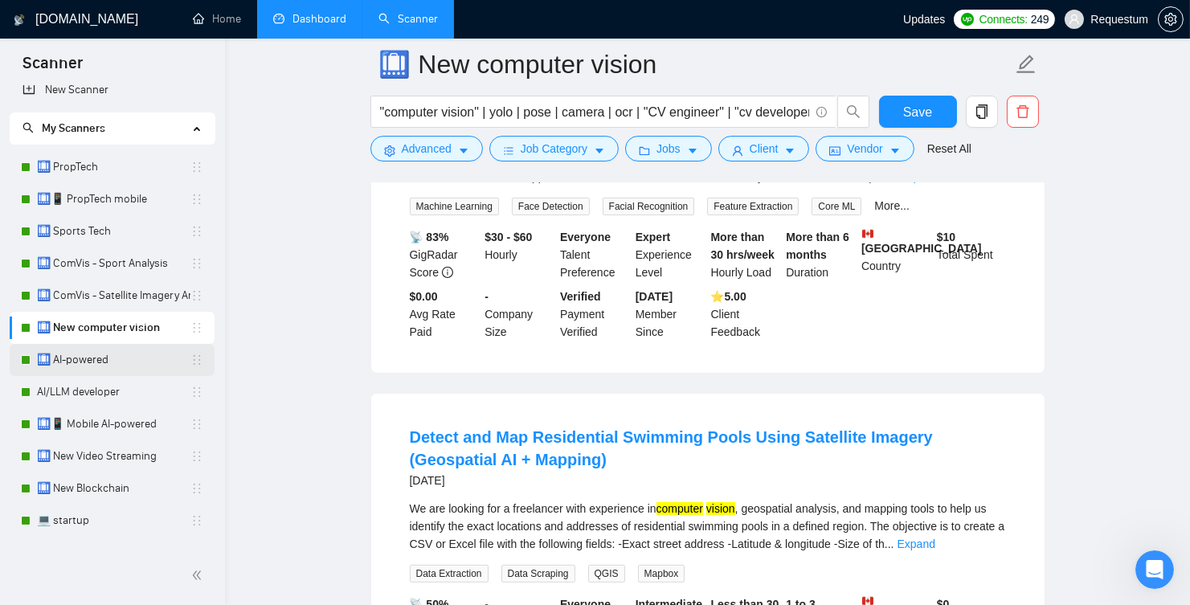
scroll to position [29, 0]
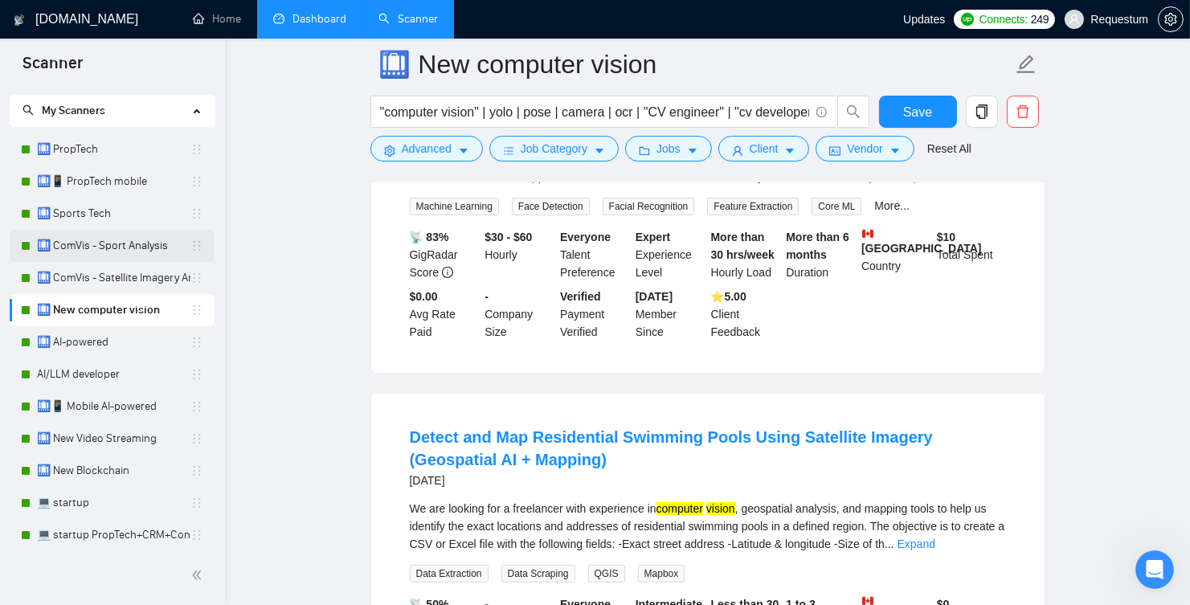
click at [110, 251] on link "🛄 ComVis - Sport Analysis" at bounding box center [113, 246] width 153 height 32
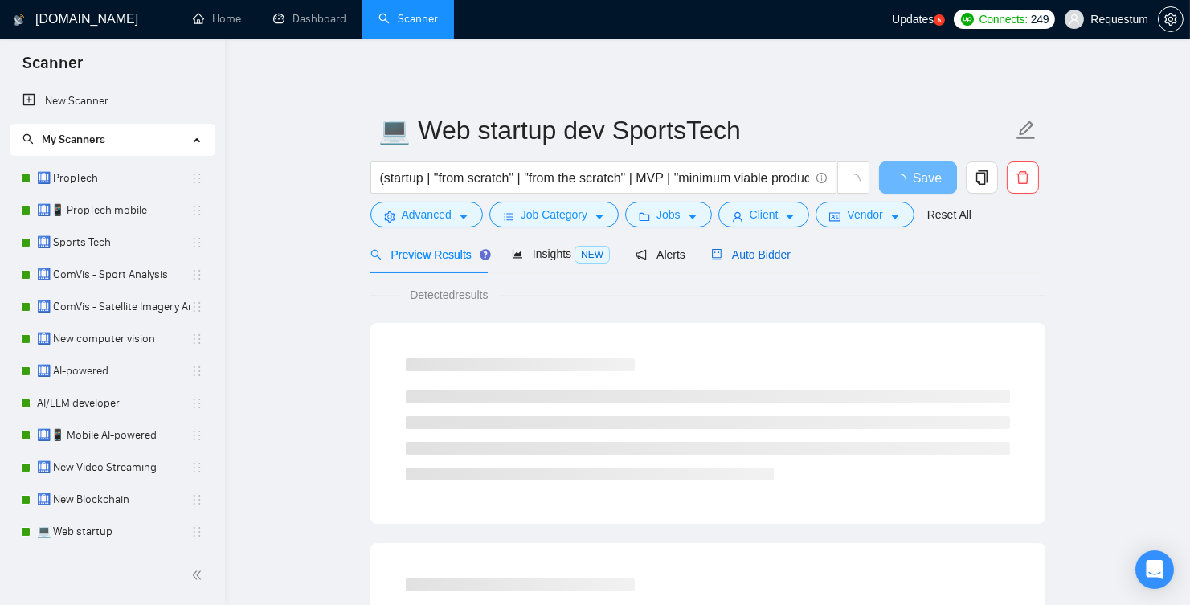
click at [753, 251] on span "Auto Bidder" at bounding box center [751, 254] width 80 height 13
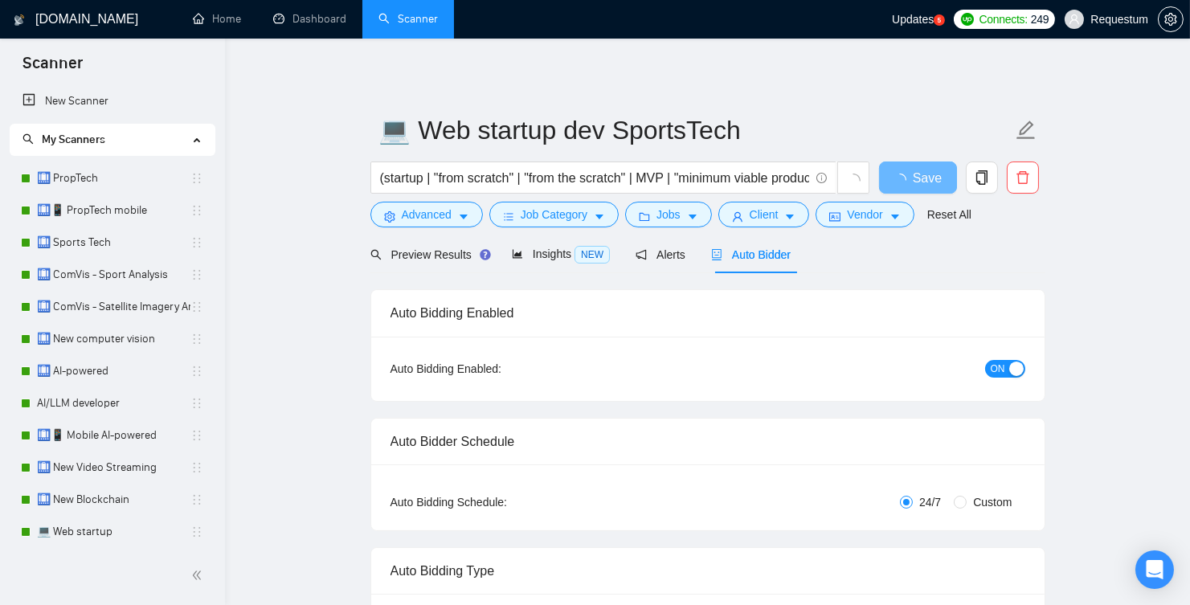
checkbox input "true"
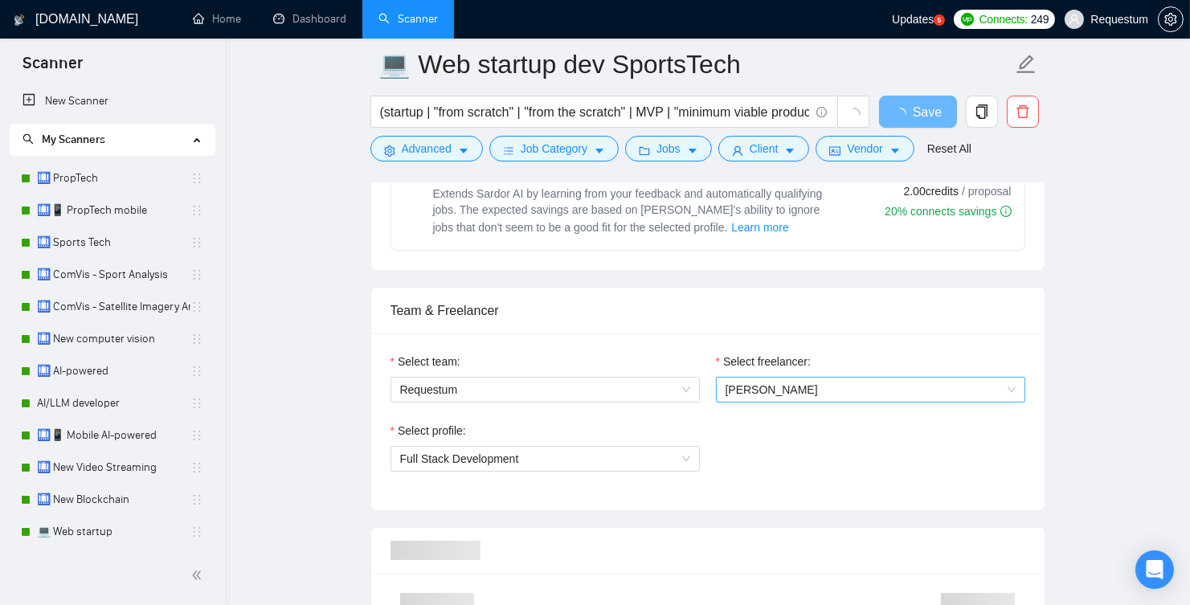
scroll to position [800, 0]
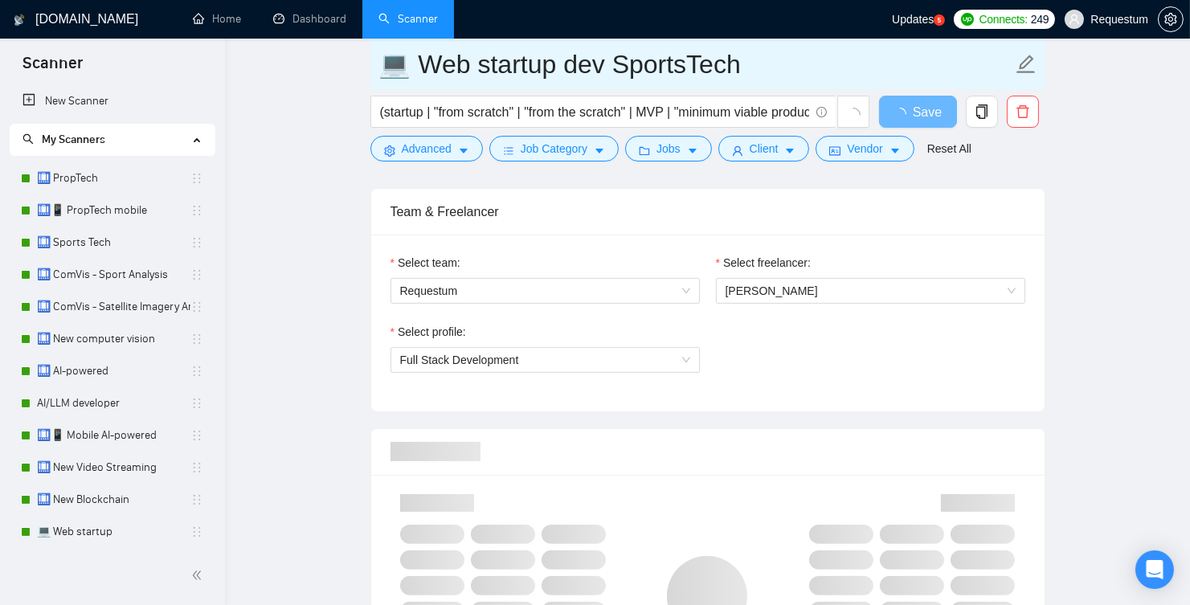
drag, startPoint x: 469, startPoint y: 64, endPoint x: 385, endPoint y: 56, distance: 84.8
click at [385, 56] on input "💻 Web startup dev SportsTech" at bounding box center [695, 64] width 633 height 40
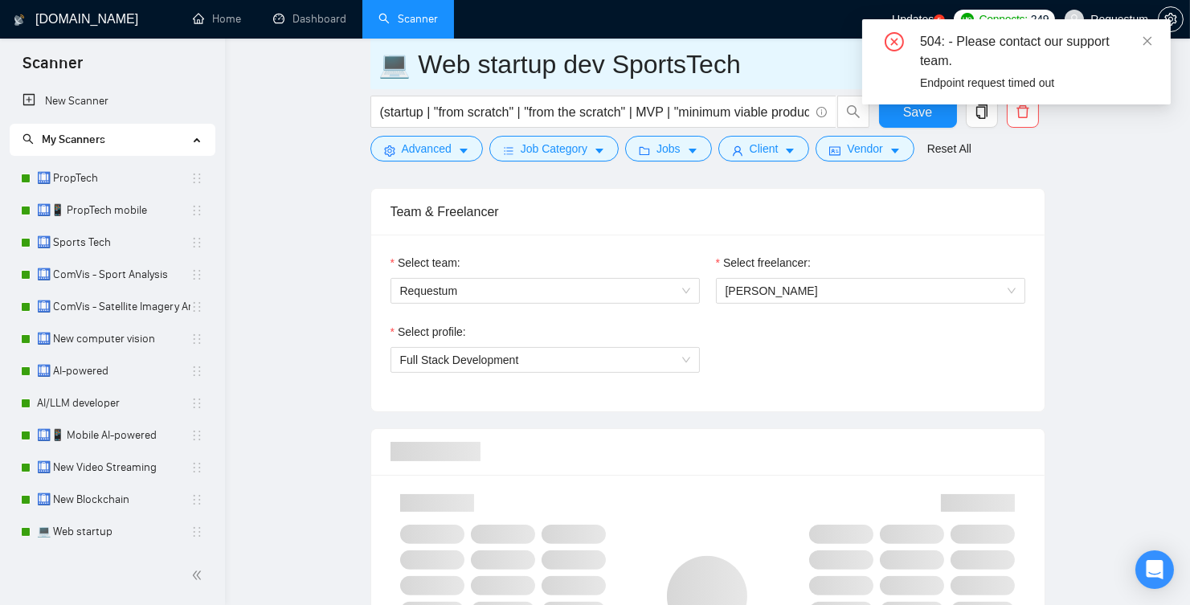
click at [434, 73] on input "💻 Web startup dev SportsTech" at bounding box center [695, 64] width 633 height 40
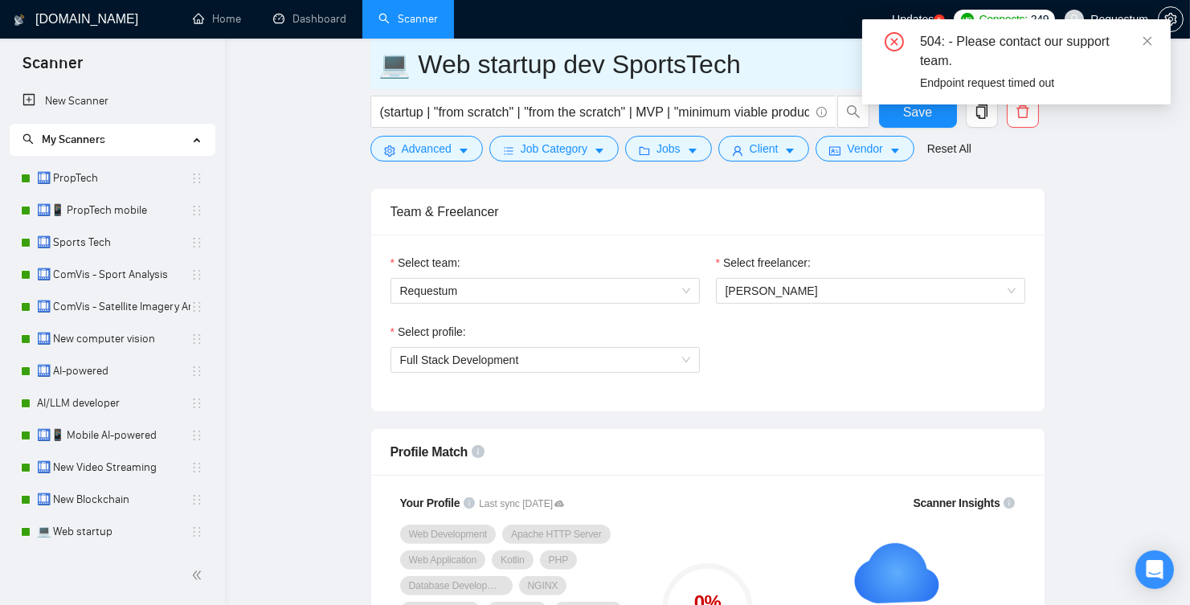
drag, startPoint x: 469, startPoint y: 62, endPoint x: 415, endPoint y: 63, distance: 53.8
click at [415, 63] on input "💻 Web startup dev SportsTech" at bounding box center [695, 64] width 633 height 40
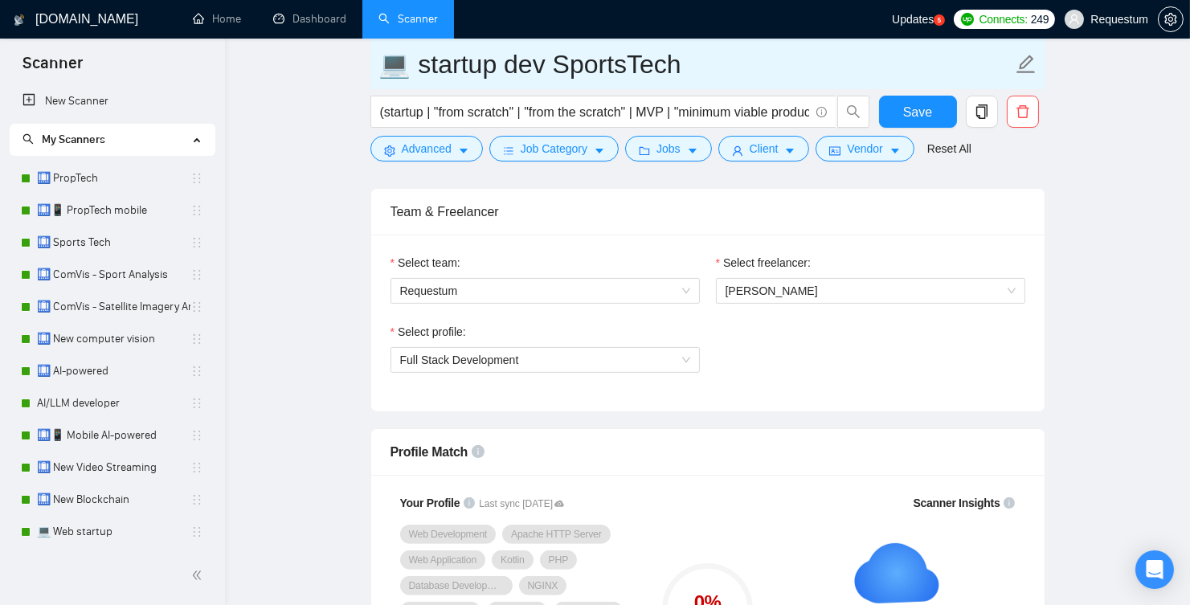
click at [417, 64] on input "💻 startup dev SportsTech" at bounding box center [695, 64] width 633 height 40
type input "💻 Startup dev SportsTech"
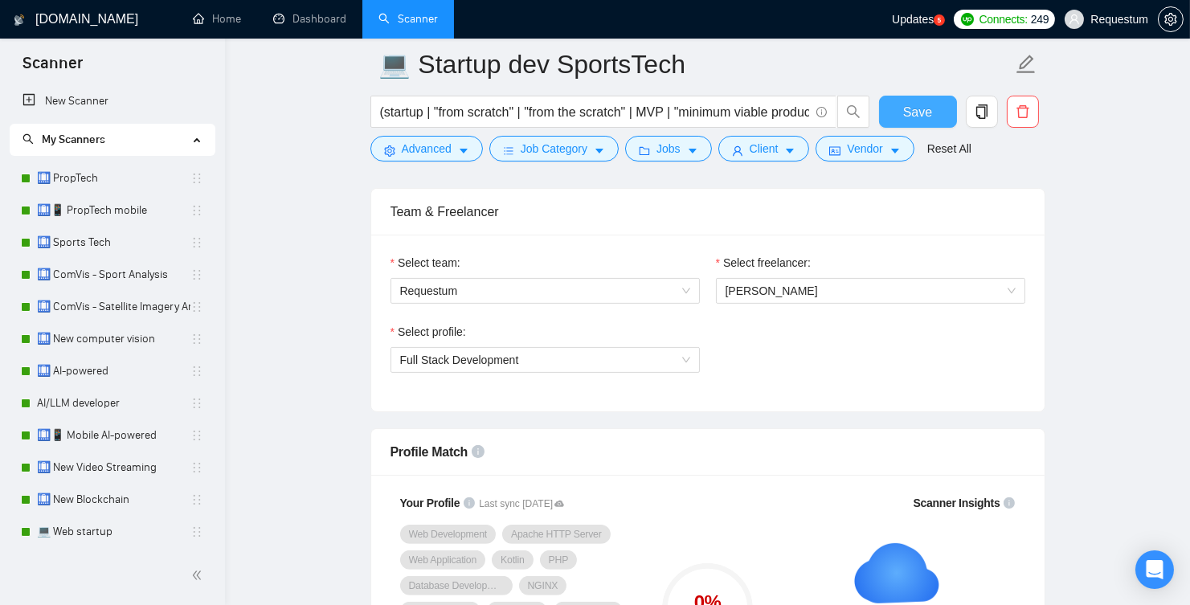
click at [922, 106] on span "Save" at bounding box center [917, 112] width 29 height 20
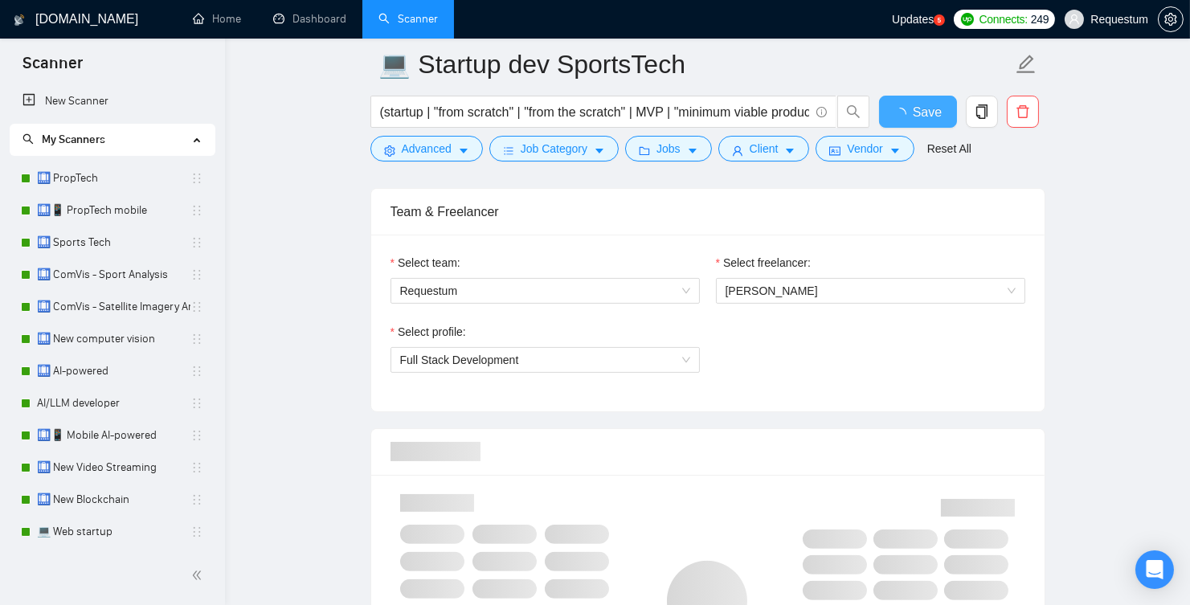
checkbox input "true"
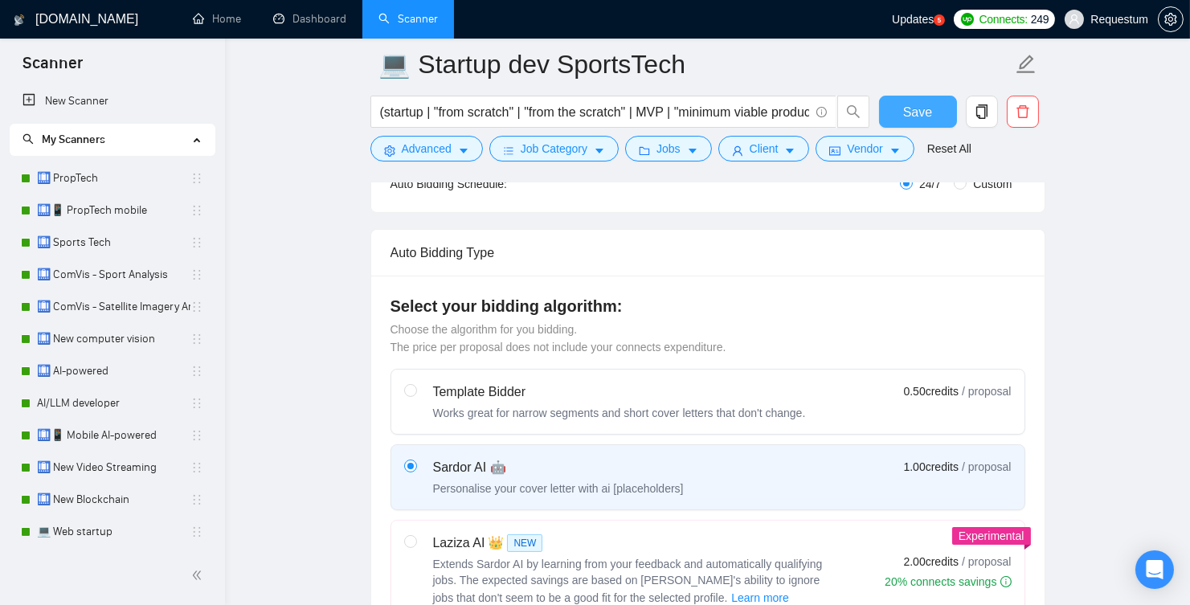
scroll to position [74, 0]
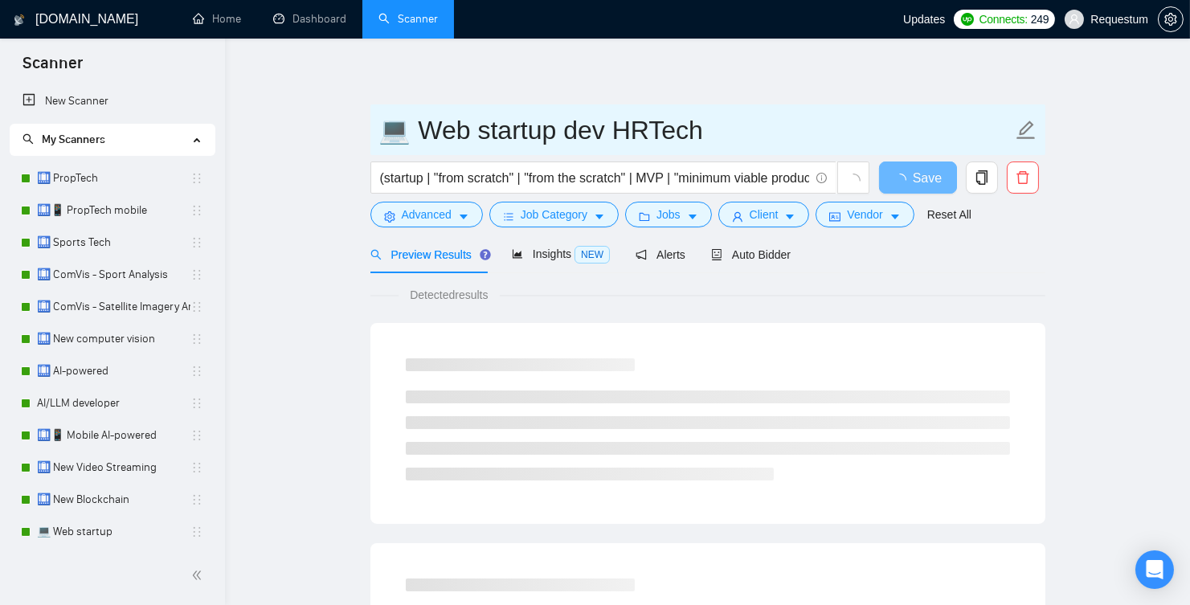
click at [463, 136] on input "💻 Web startup dev HRTech" at bounding box center [695, 130] width 633 height 40
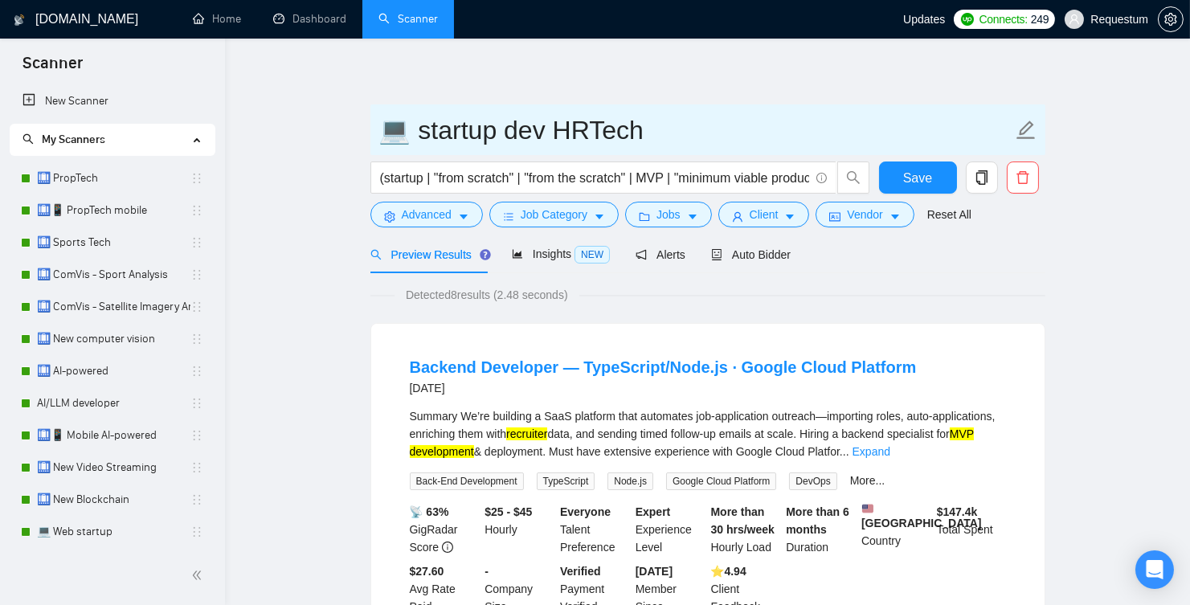
type input "💻 startup dev HRTech"
click at [896, 178] on button "Save" at bounding box center [918, 178] width 78 height 32
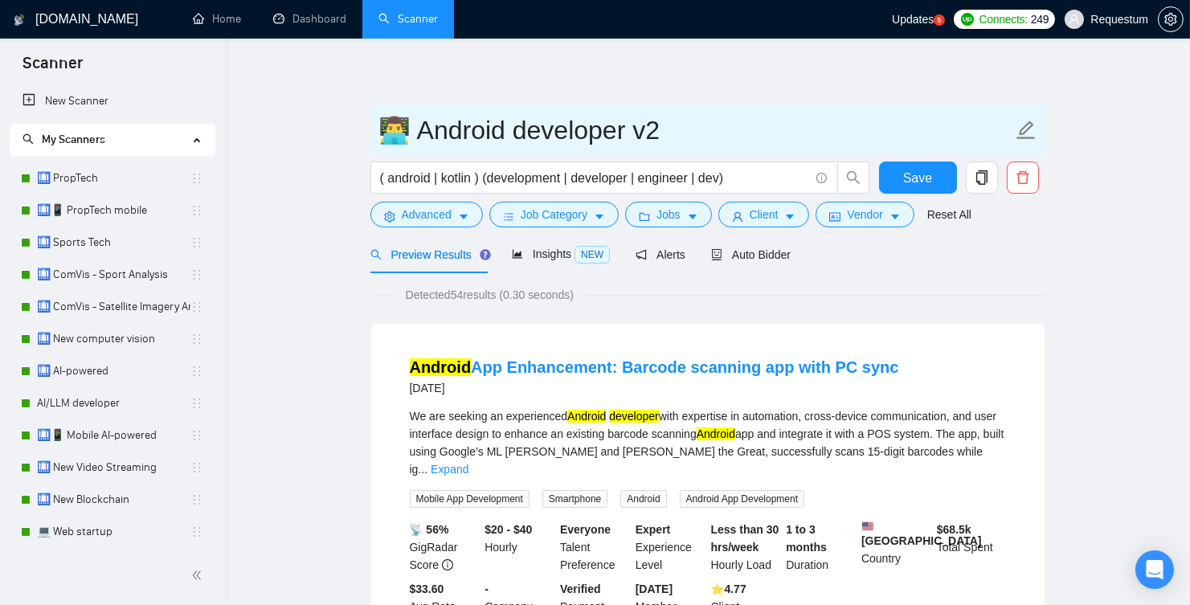
drag, startPoint x: 508, startPoint y: 128, endPoint x: 613, endPoint y: 132, distance: 105.3
click at [613, 132] on input "👨‍💻 Android developer v2" at bounding box center [695, 130] width 633 height 40
type input "👨‍💻 Android v2"
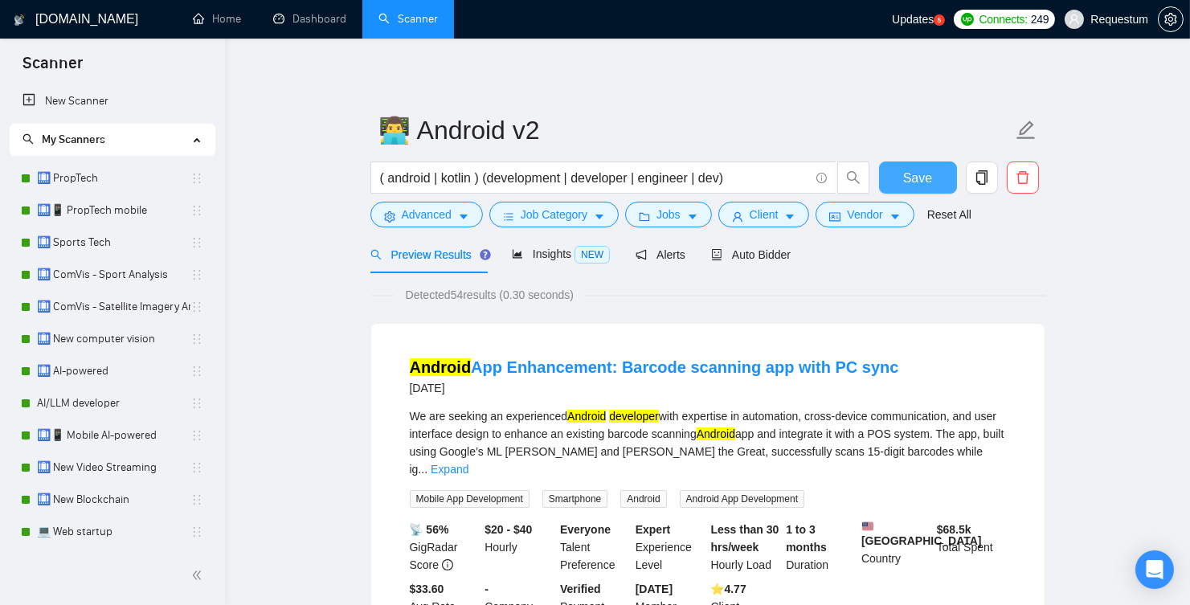
click at [899, 171] on button "Save" at bounding box center [918, 178] width 78 height 32
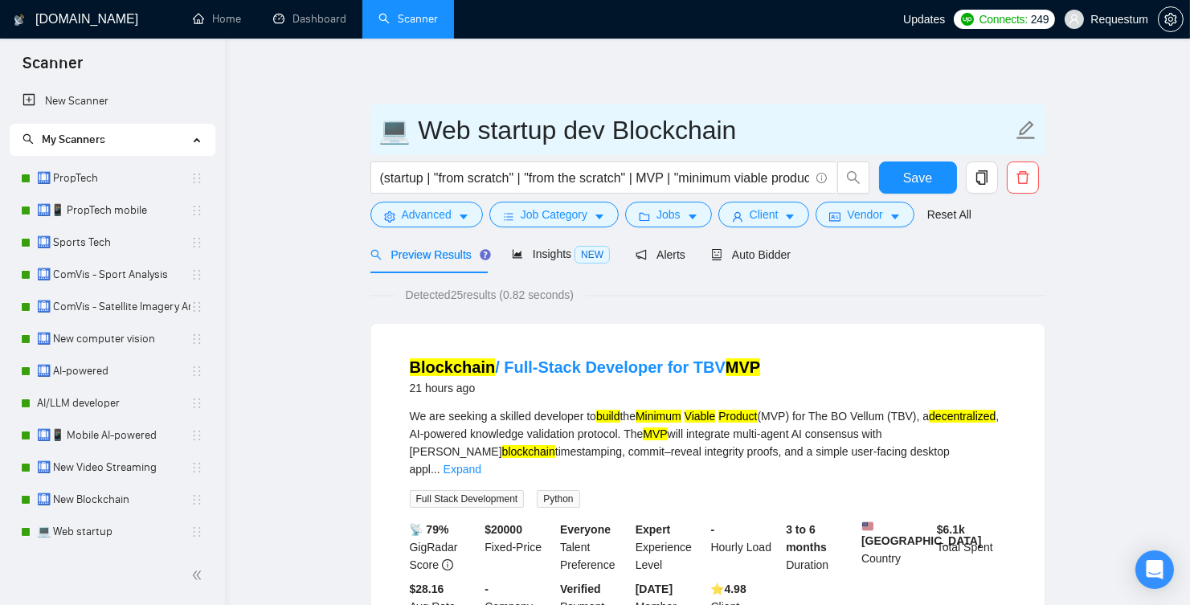
drag, startPoint x: 472, startPoint y: 131, endPoint x: 419, endPoint y: 133, distance: 52.3
click at [419, 133] on input "💻 Web startup dev Blockchain" at bounding box center [695, 130] width 633 height 40
drag, startPoint x: 536, startPoint y: 131, endPoint x: 505, endPoint y: 133, distance: 31.4
click at [505, 133] on input "💻 startup dev Blockchain" at bounding box center [695, 130] width 633 height 40
type input "💻 startup Blockchain"
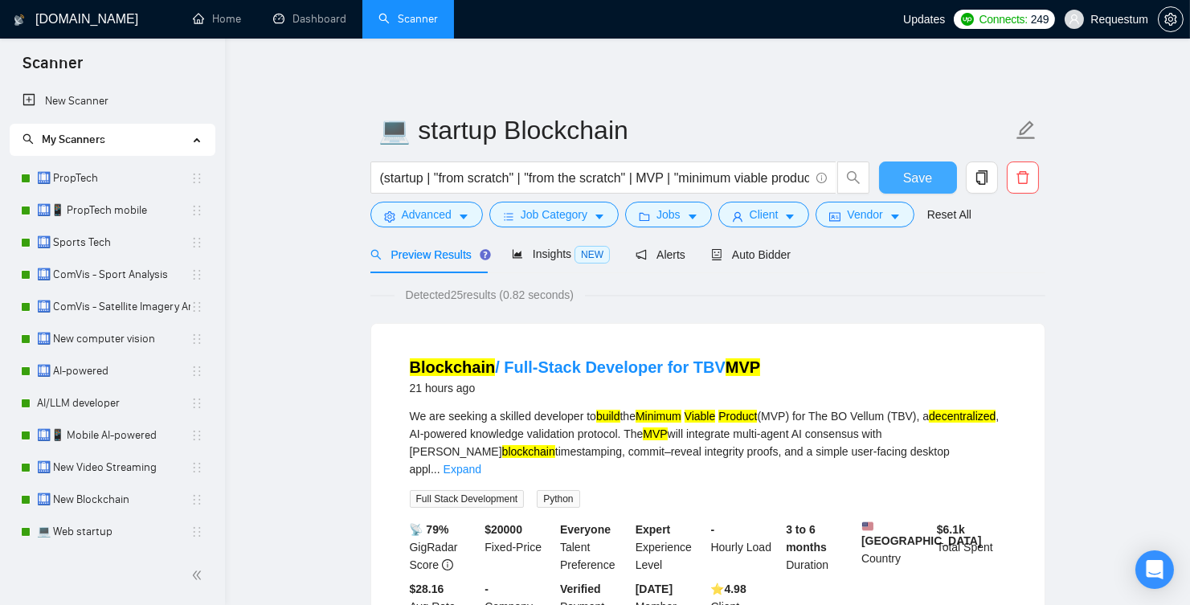
click at [906, 185] on span "Save" at bounding box center [917, 178] width 29 height 20
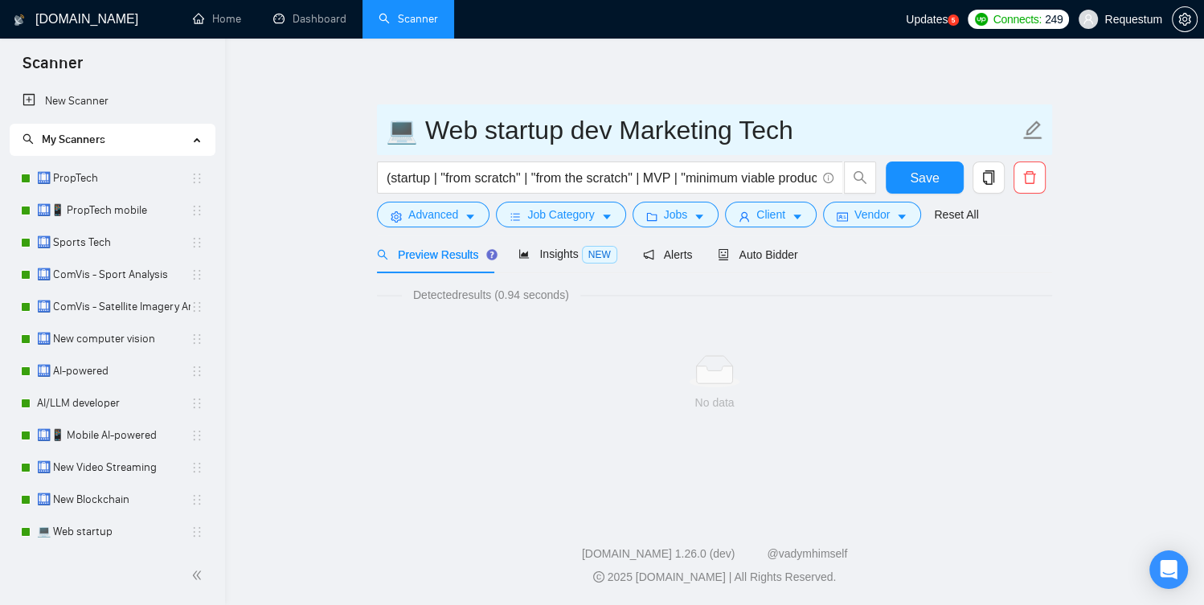
drag, startPoint x: 476, startPoint y: 128, endPoint x: 424, endPoint y: 130, distance: 52.3
click at [424, 130] on input "💻 Web startup dev Marketing Tech" at bounding box center [702, 130] width 633 height 40
drag, startPoint x: 546, startPoint y: 139, endPoint x: 509, endPoint y: 139, distance: 37.0
click at [509, 139] on input "💻 startup dev Marketing Tech" at bounding box center [702, 130] width 633 height 40
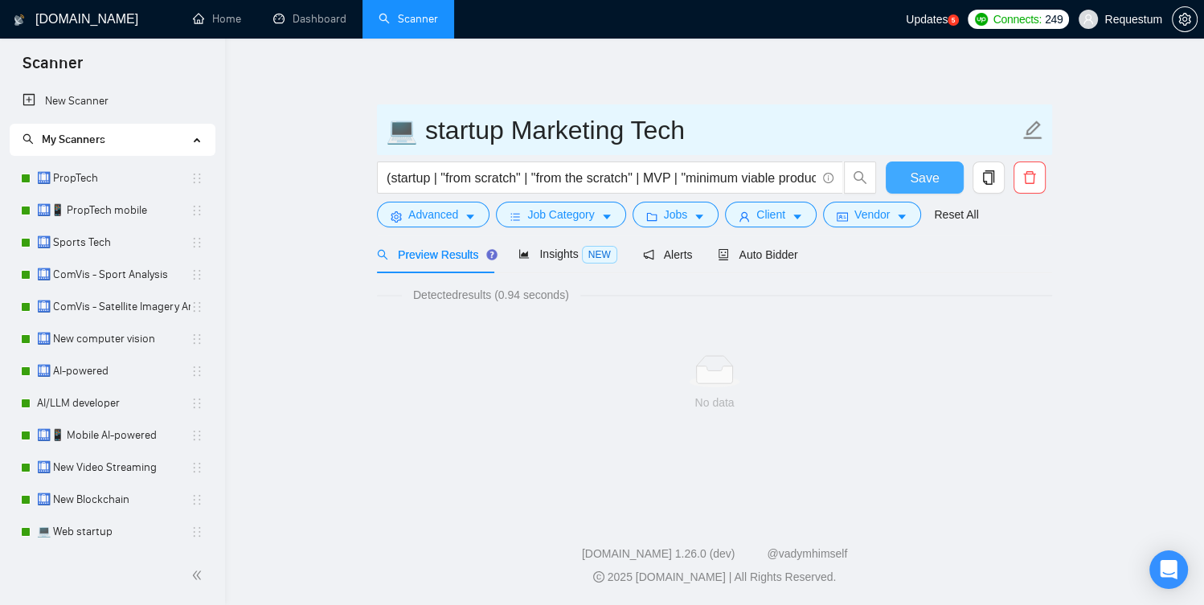
type input "💻 startup Marketing Tech"
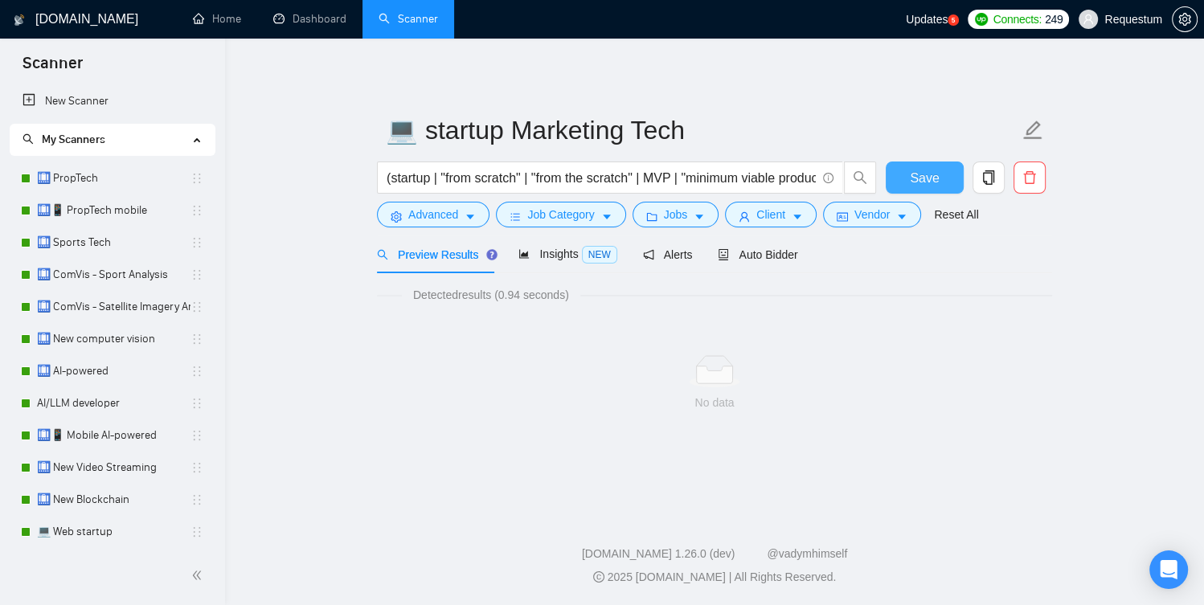
click at [934, 169] on span "Save" at bounding box center [924, 178] width 29 height 20
click at [692, 255] on span "Alerts" at bounding box center [668, 254] width 50 height 13
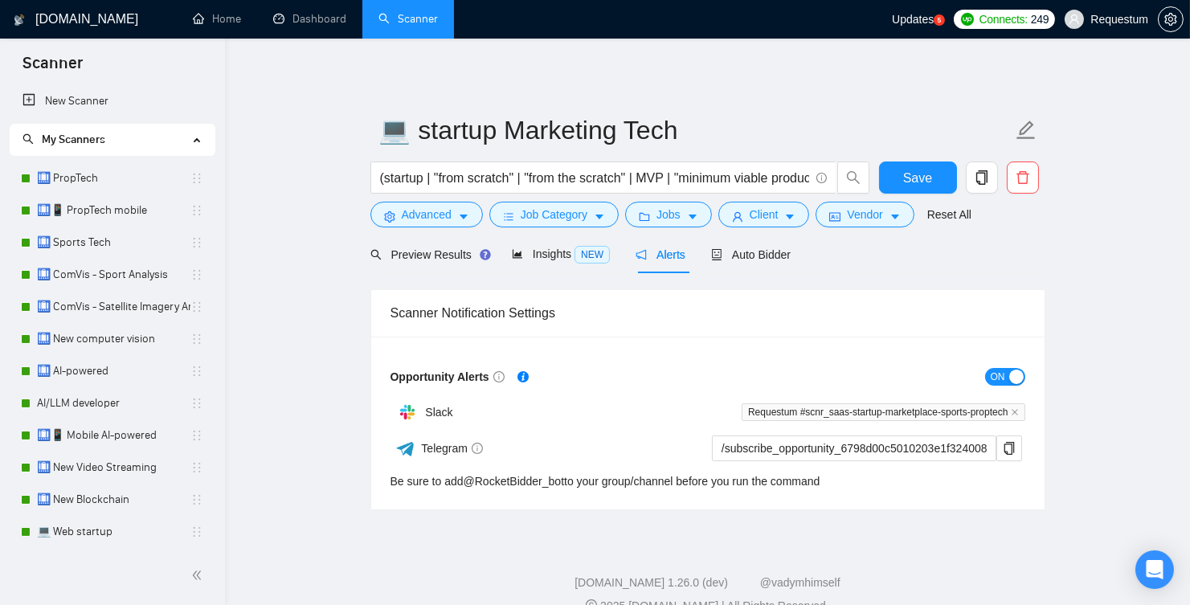
click at [1000, 381] on span "ON" at bounding box center [998, 377] width 14 height 18
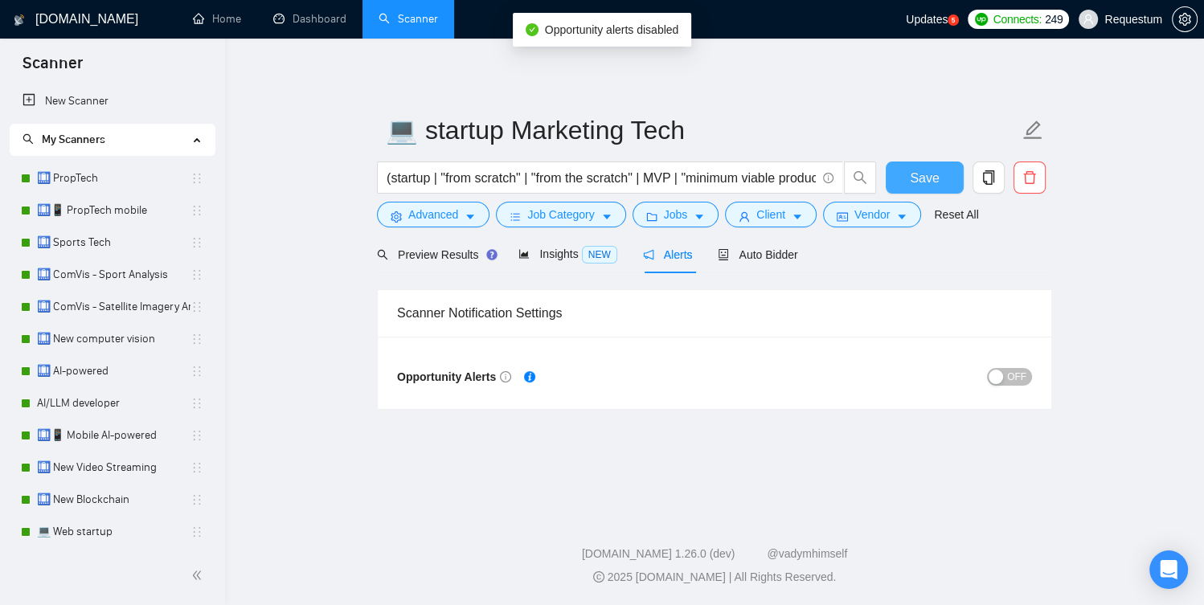
click at [943, 162] on button "Save" at bounding box center [925, 178] width 78 height 32
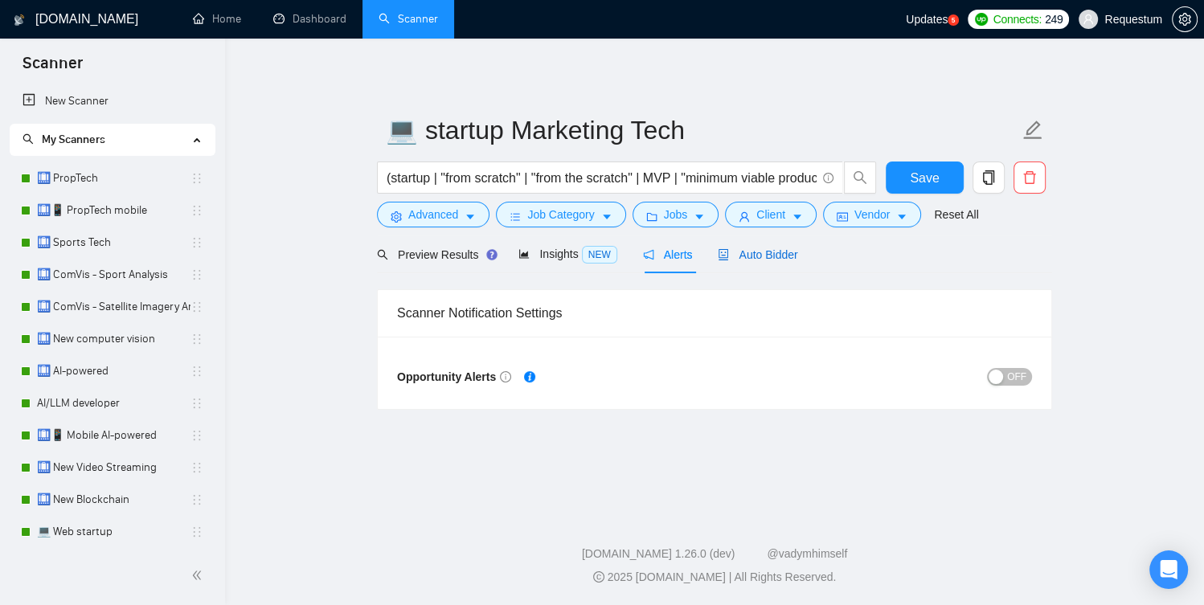
click at [750, 253] on span "Auto Bidder" at bounding box center [758, 254] width 80 height 13
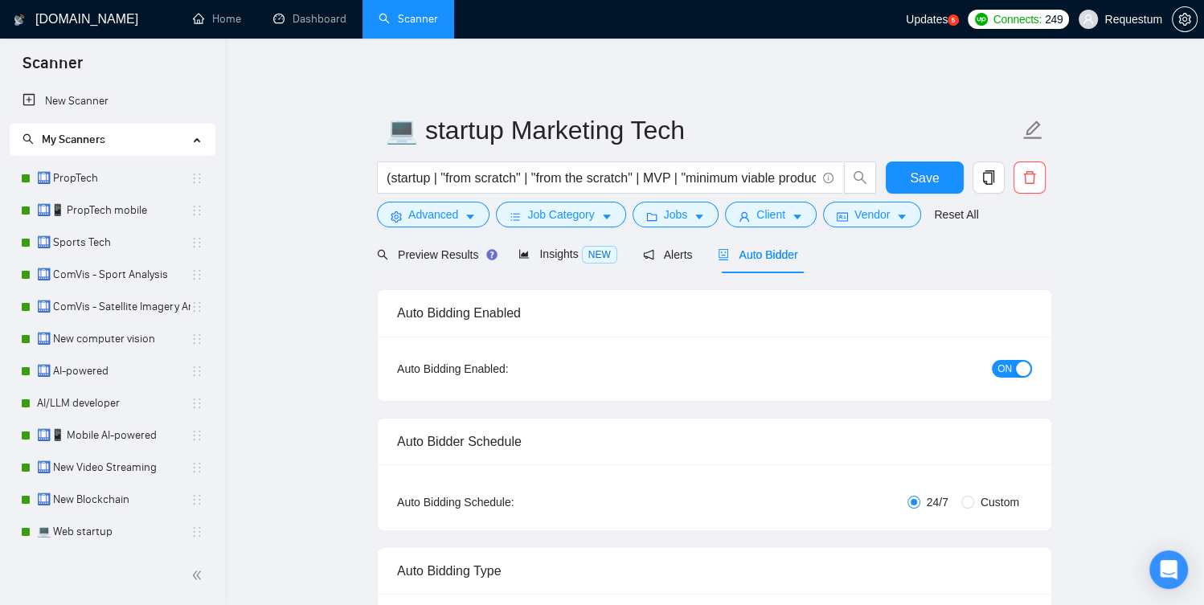
checkbox input "true"
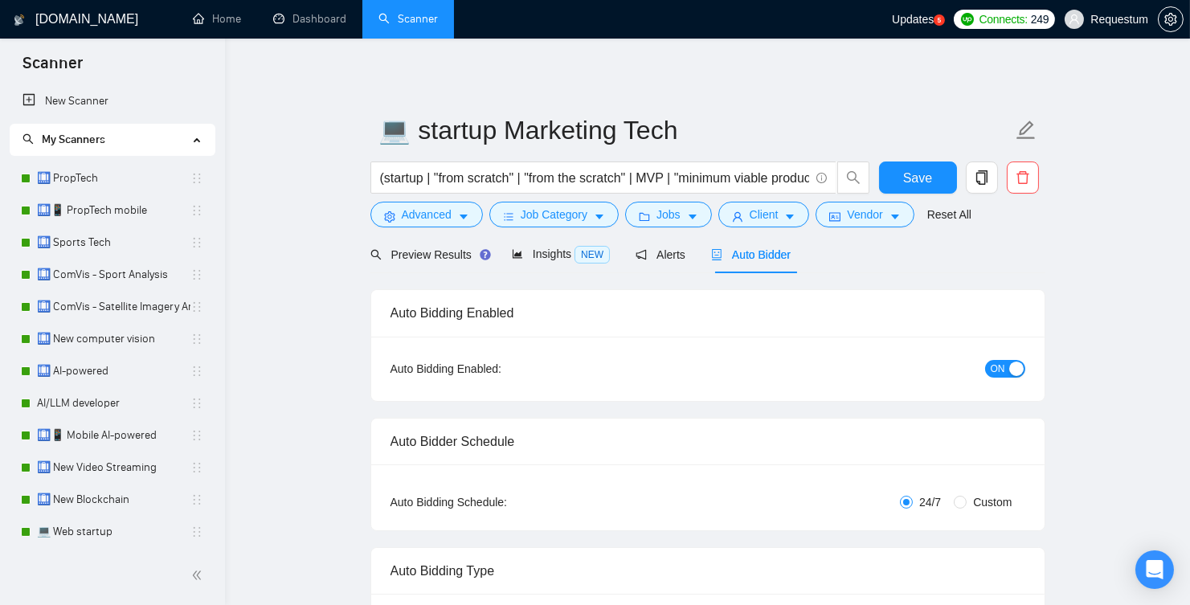
click at [1005, 359] on div "ON" at bounding box center [918, 368] width 211 height 18
click at [1016, 371] on div "button" at bounding box center [1016, 369] width 14 height 14
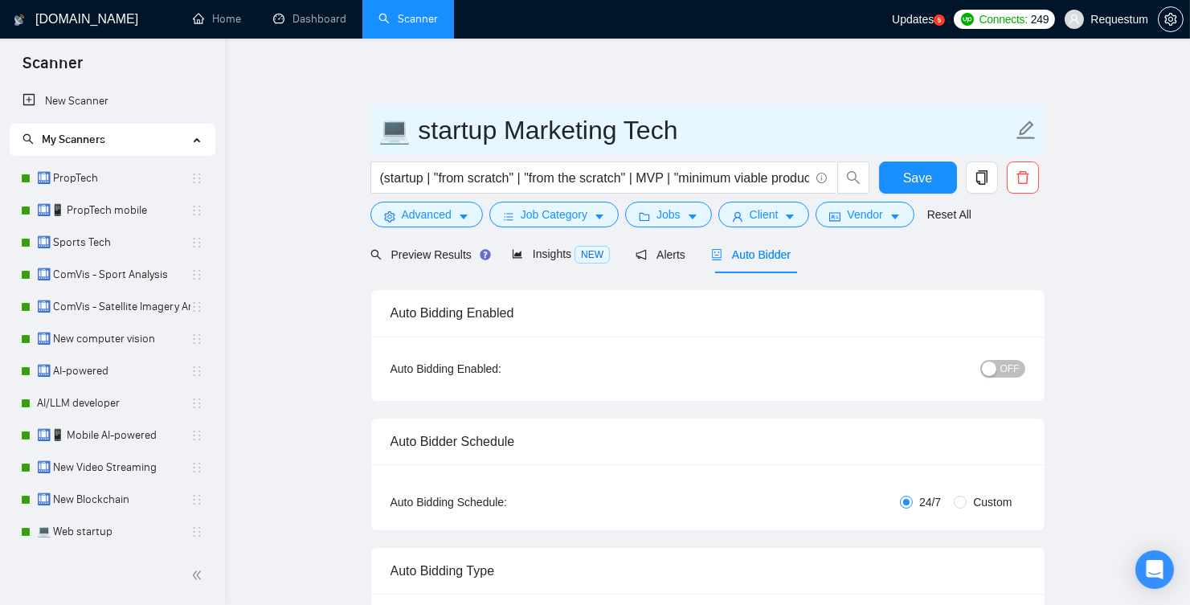
click at [370, 129] on span "💻 startup Marketing Tech" at bounding box center [707, 129] width 675 height 51
click at [379, 129] on input "💻 startup Marketing Tech" at bounding box center [695, 130] width 633 height 40
type input "Off 💻 startup Marketing Tech"
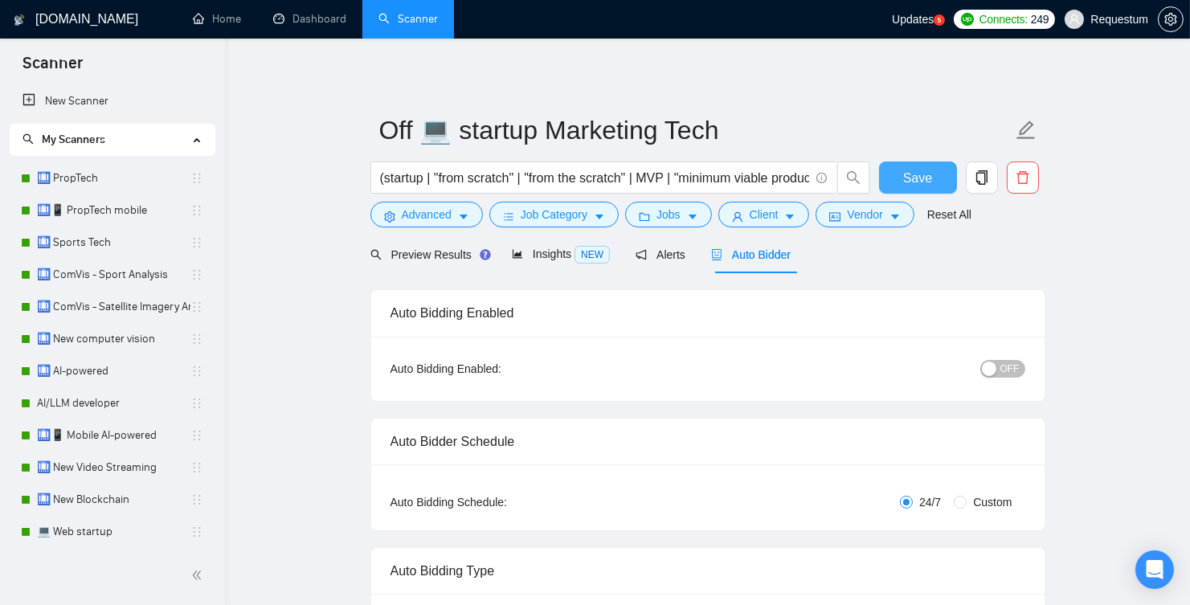
click at [901, 182] on button "Save" at bounding box center [918, 178] width 78 height 32
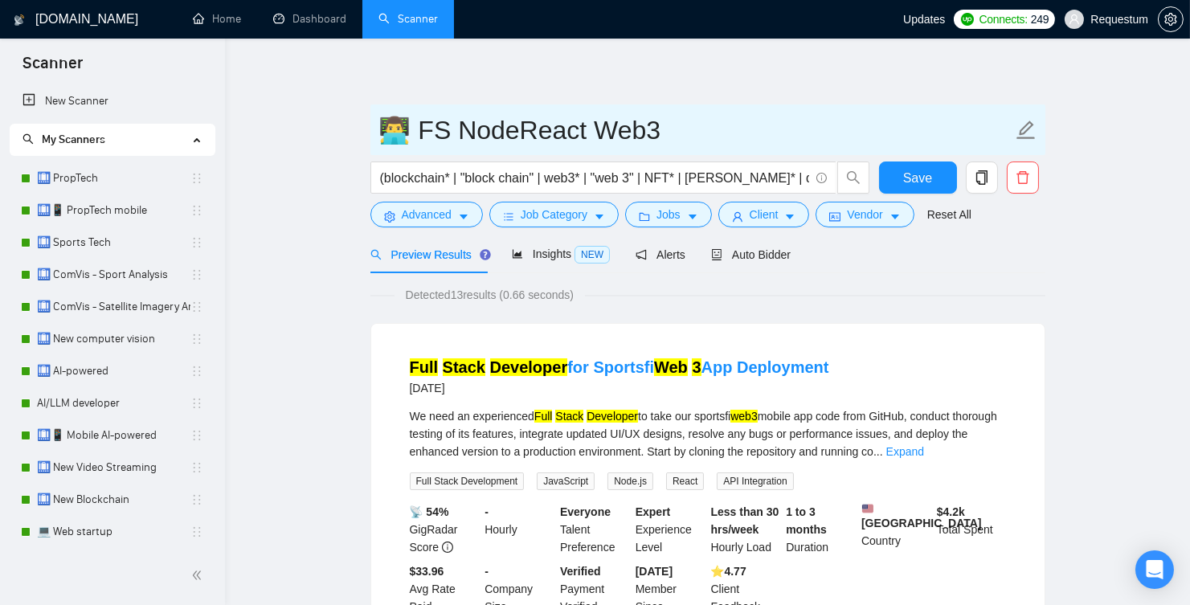
drag, startPoint x: 574, startPoint y: 127, endPoint x: 453, endPoint y: 125, distance: 120.6
click at [453, 125] on input "👨‍💻 FS NodeReact Web3" at bounding box center [695, 130] width 633 height 40
type input "👨‍💻 FS Web3"
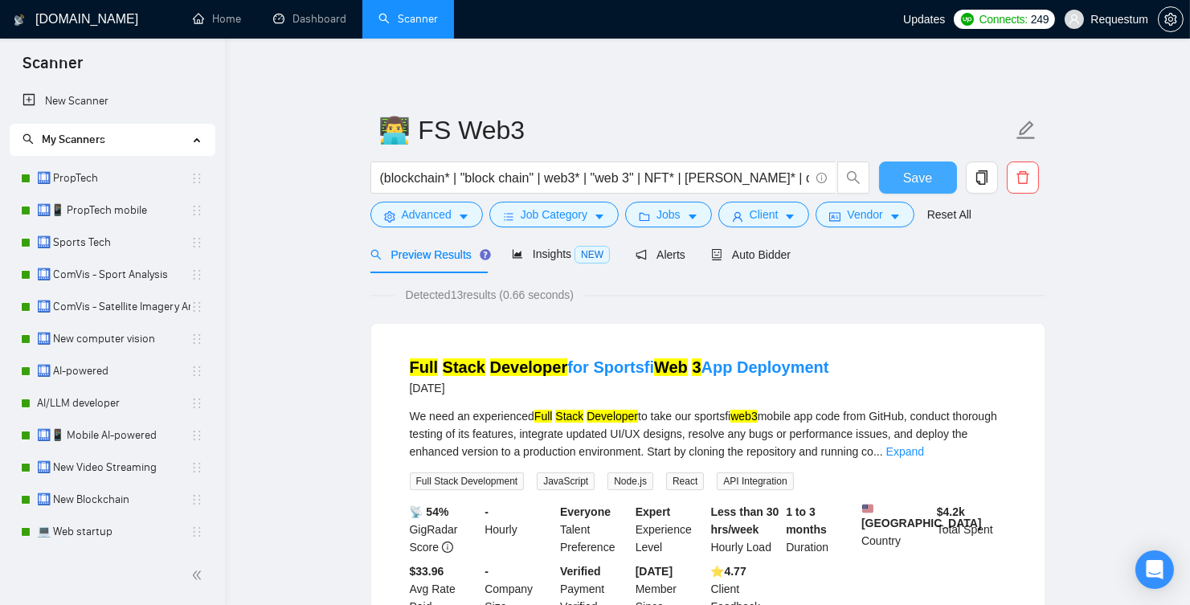
click at [898, 168] on button "Save" at bounding box center [918, 178] width 78 height 32
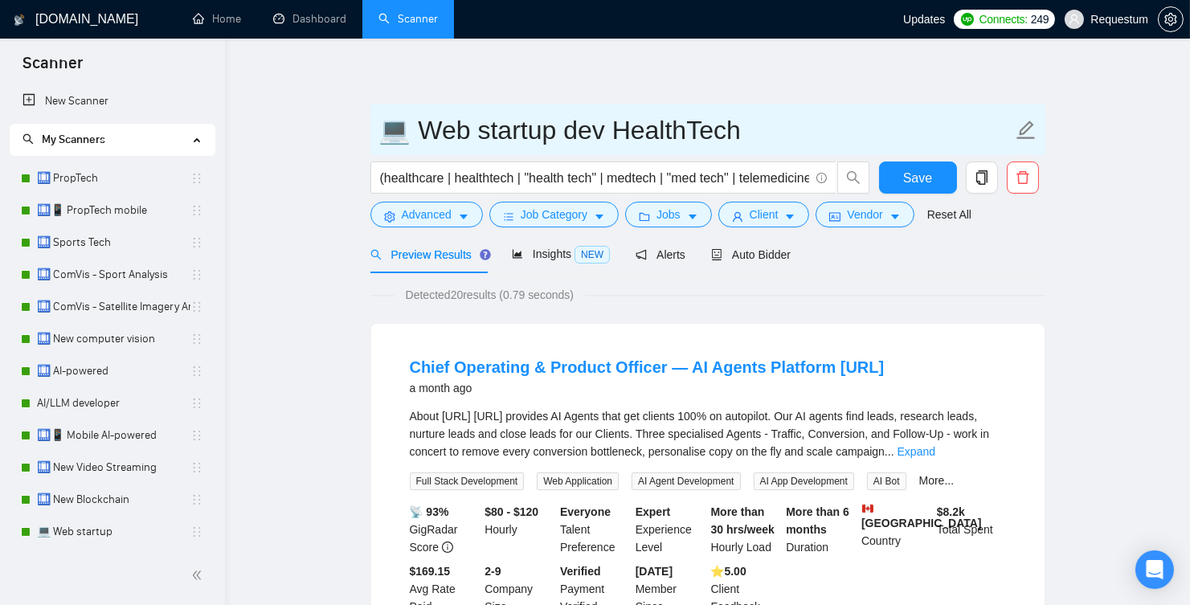
drag, startPoint x: 471, startPoint y: 128, endPoint x: 486, endPoint y: 132, distance: 15.8
click at [522, 128] on input "💻 Web startup dev HealthTech" at bounding box center [695, 130] width 633 height 40
click at [461, 130] on input "💻 Web startup dev HealthTech" at bounding box center [695, 130] width 633 height 40
drag, startPoint x: 470, startPoint y: 128, endPoint x: 418, endPoint y: 126, distance: 52.3
click at [418, 126] on input "💻 Web startup dev HealthTech" at bounding box center [695, 130] width 633 height 40
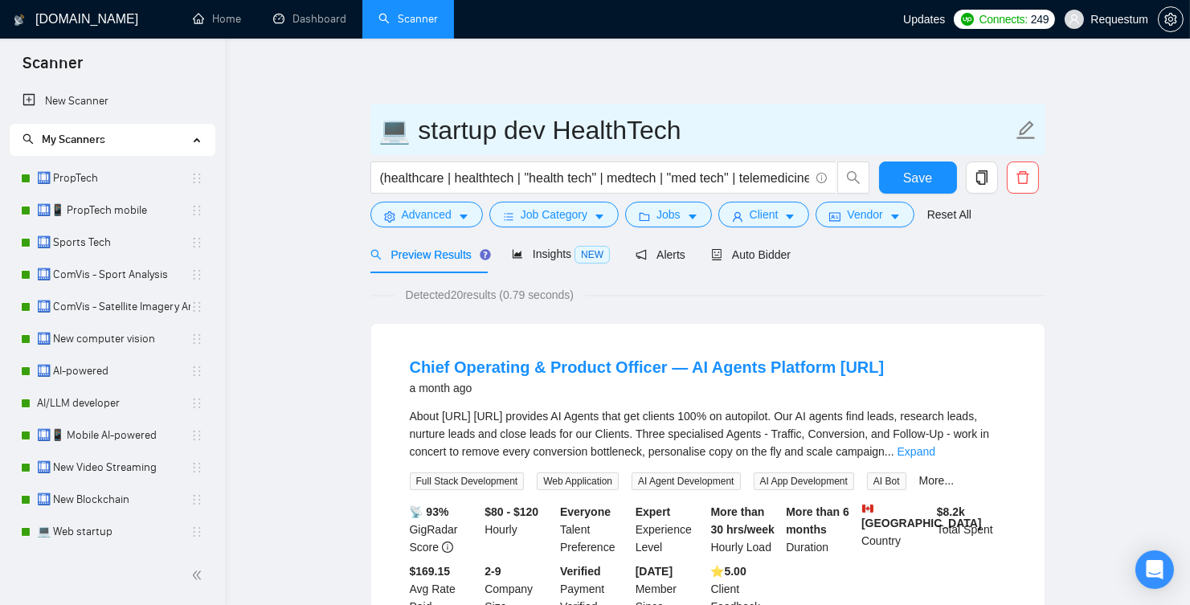
drag, startPoint x: 538, startPoint y: 128, endPoint x: 507, endPoint y: 128, distance: 31.3
click at [507, 128] on input "💻 startup dev HealthTech" at bounding box center [695, 130] width 633 height 40
type input "💻 startup HealthTech"
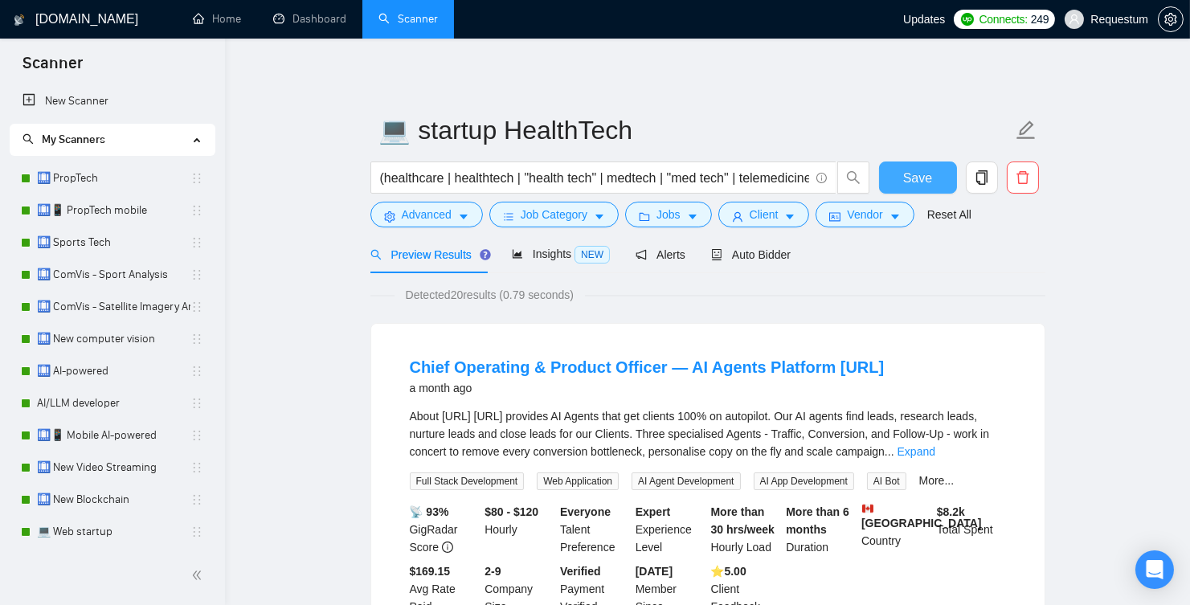
click at [927, 168] on span "Save" at bounding box center [917, 178] width 29 height 20
click at [923, 178] on span "Save" at bounding box center [917, 178] width 29 height 20
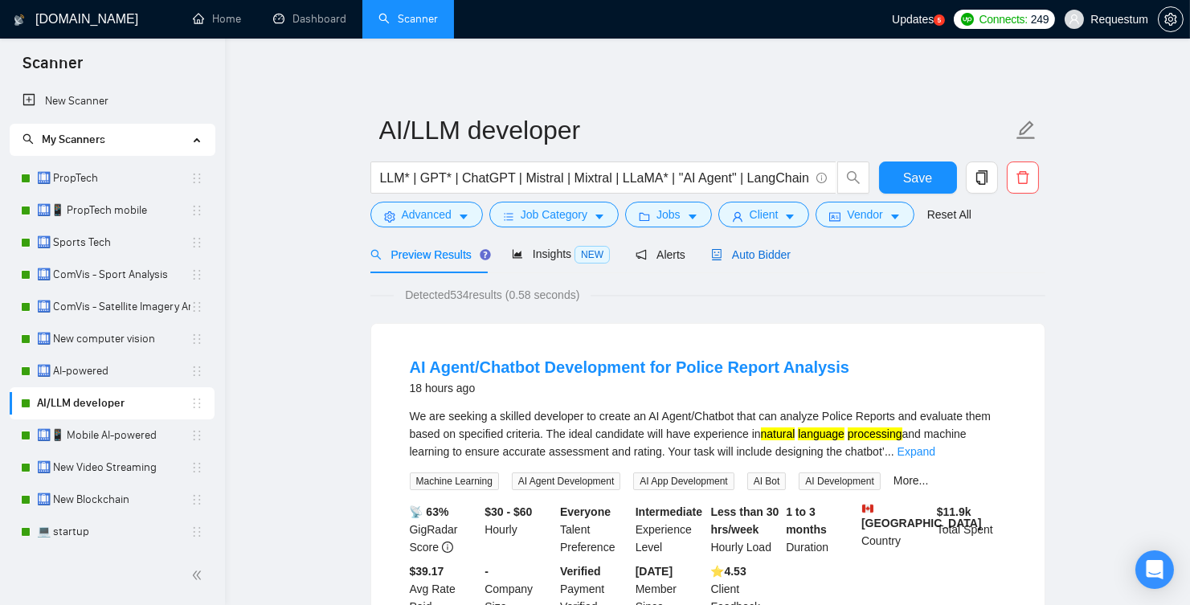
click at [754, 259] on span "Auto Bidder" at bounding box center [751, 254] width 80 height 13
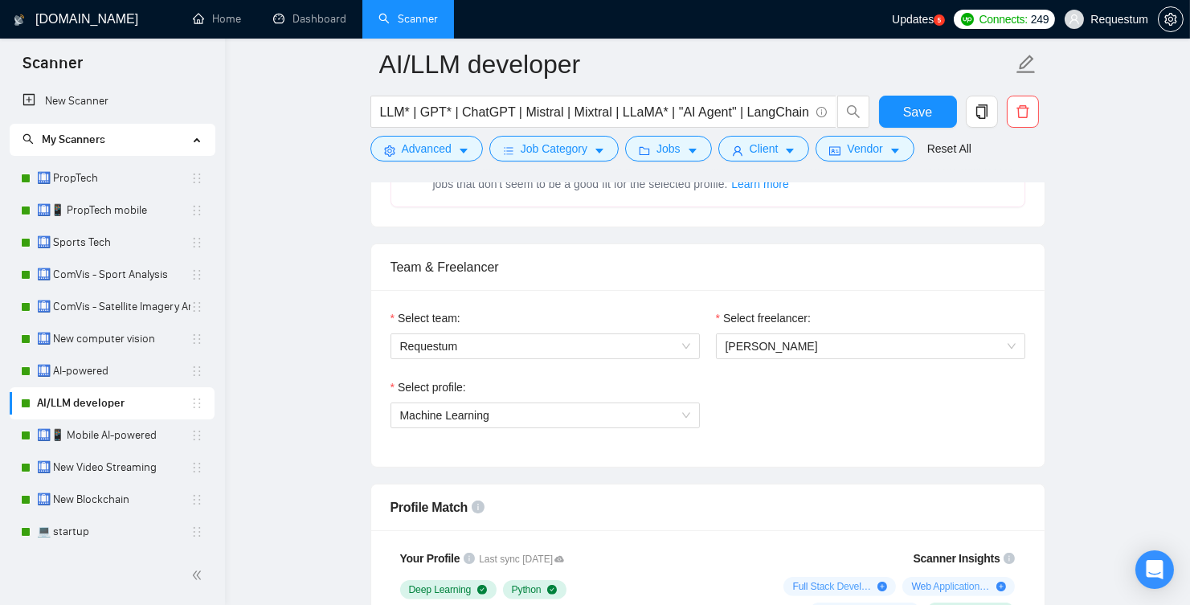
scroll to position [133, 0]
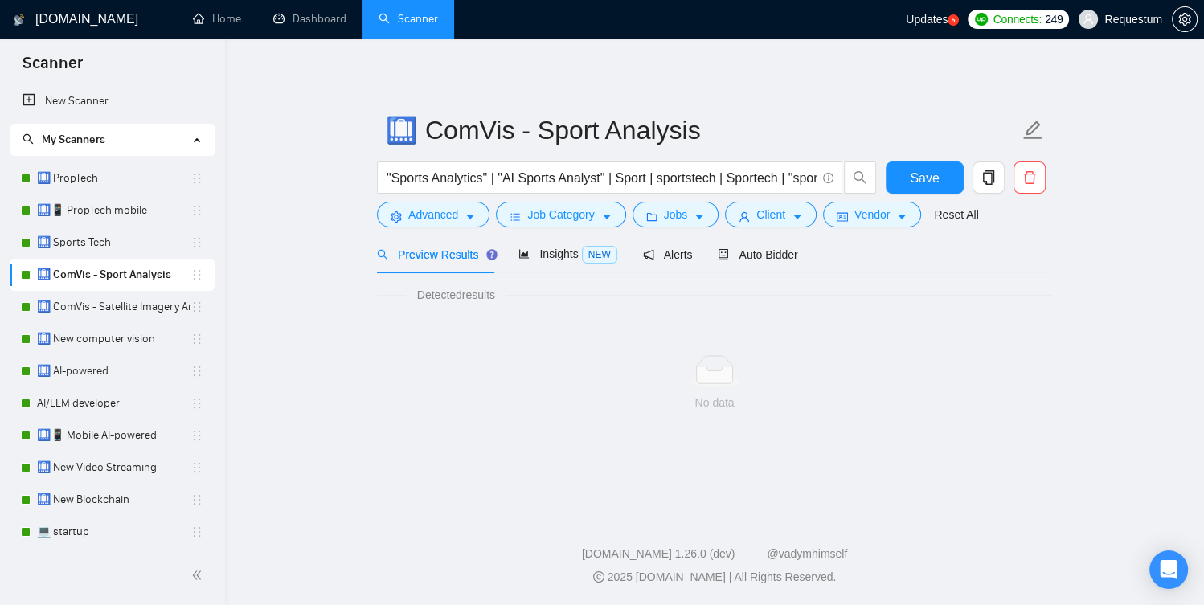
click at [399, 364] on div at bounding box center [714, 371] width 649 height 32
click at [90, 301] on link "🛄 ComVis - Satellite Imagery Analysis" at bounding box center [113, 307] width 153 height 32
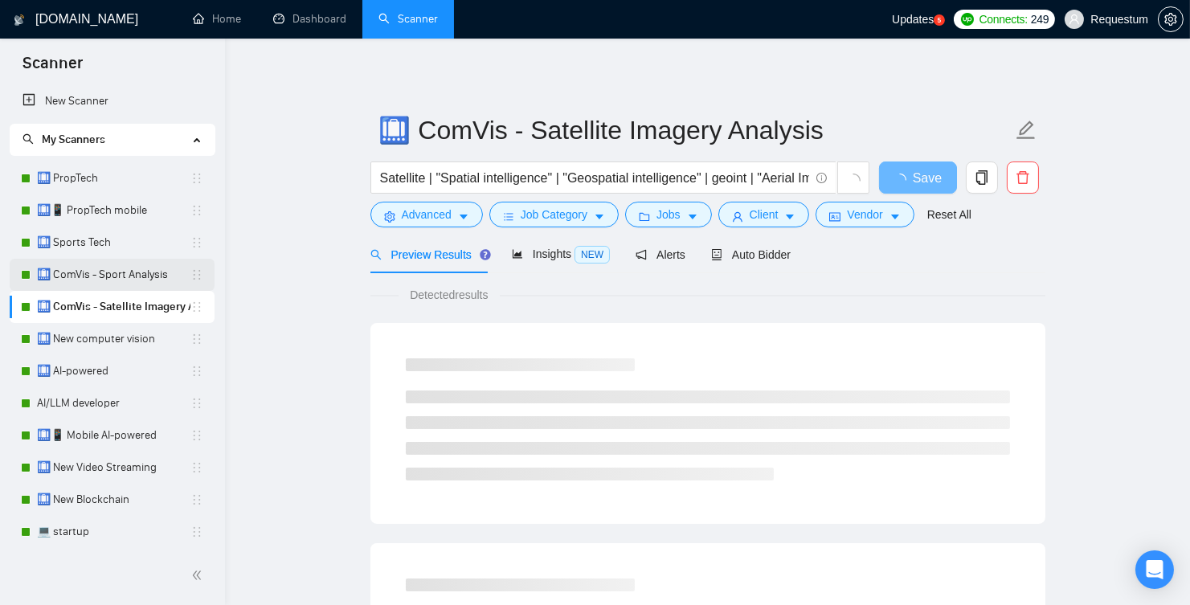
click at [104, 271] on link "🛄 ComVis - Sport Analysis" at bounding box center [113, 275] width 153 height 32
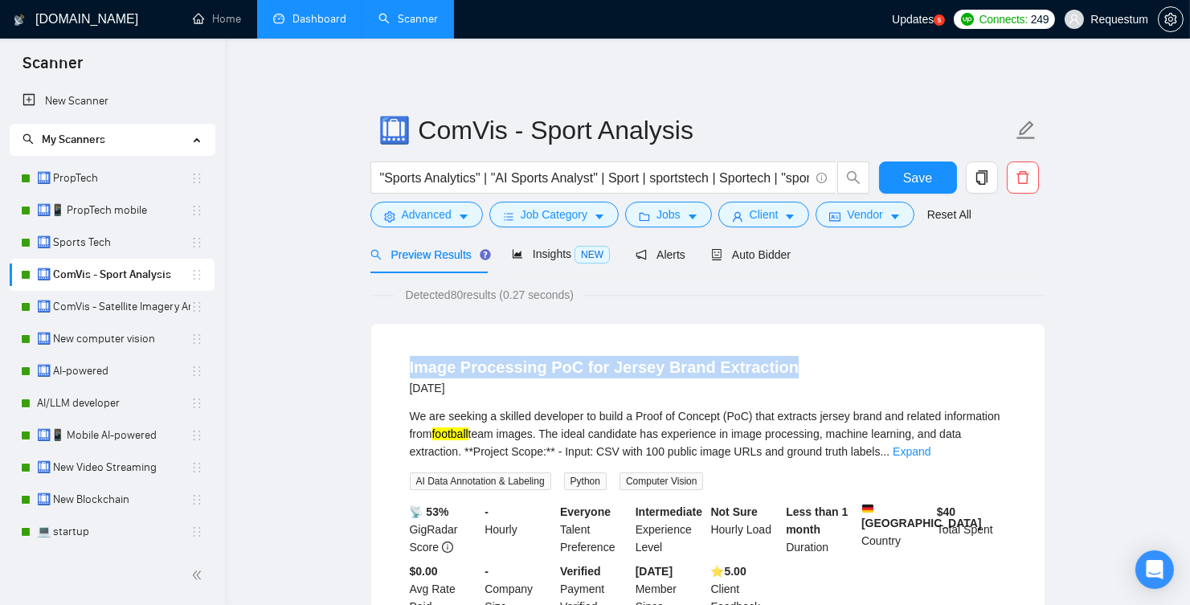
click at [332, 26] on link "Dashboard" at bounding box center [309, 19] width 73 height 14
